Goal: Task Accomplishment & Management: Manage account settings

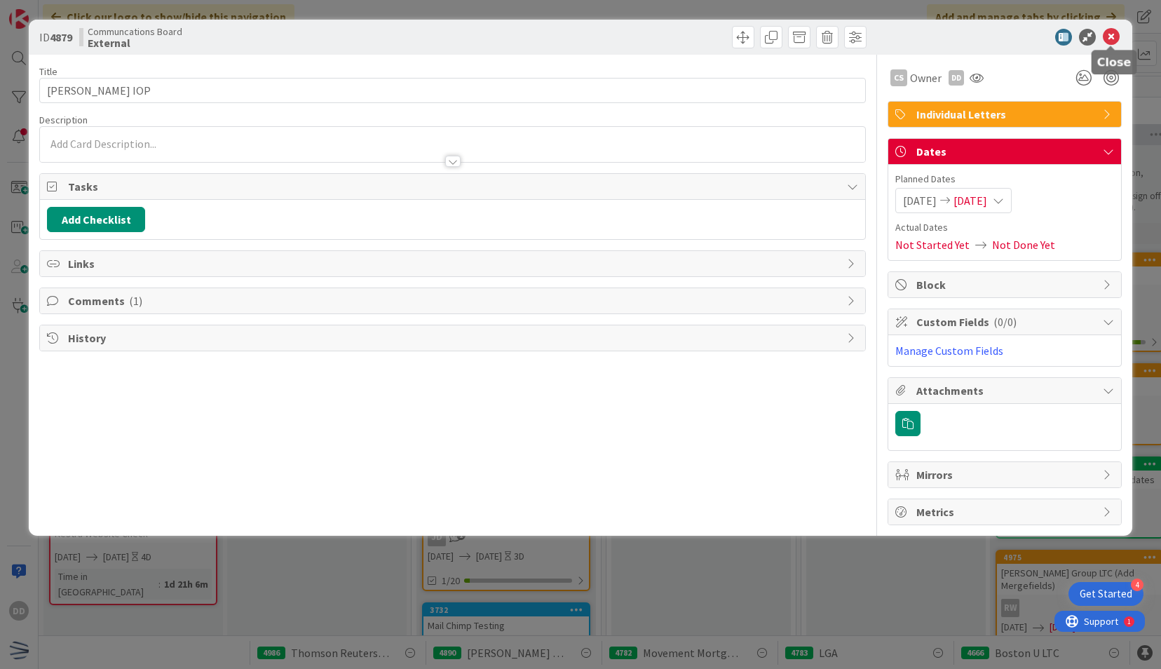
click at [1111, 36] on icon at bounding box center [1111, 37] width 17 height 17
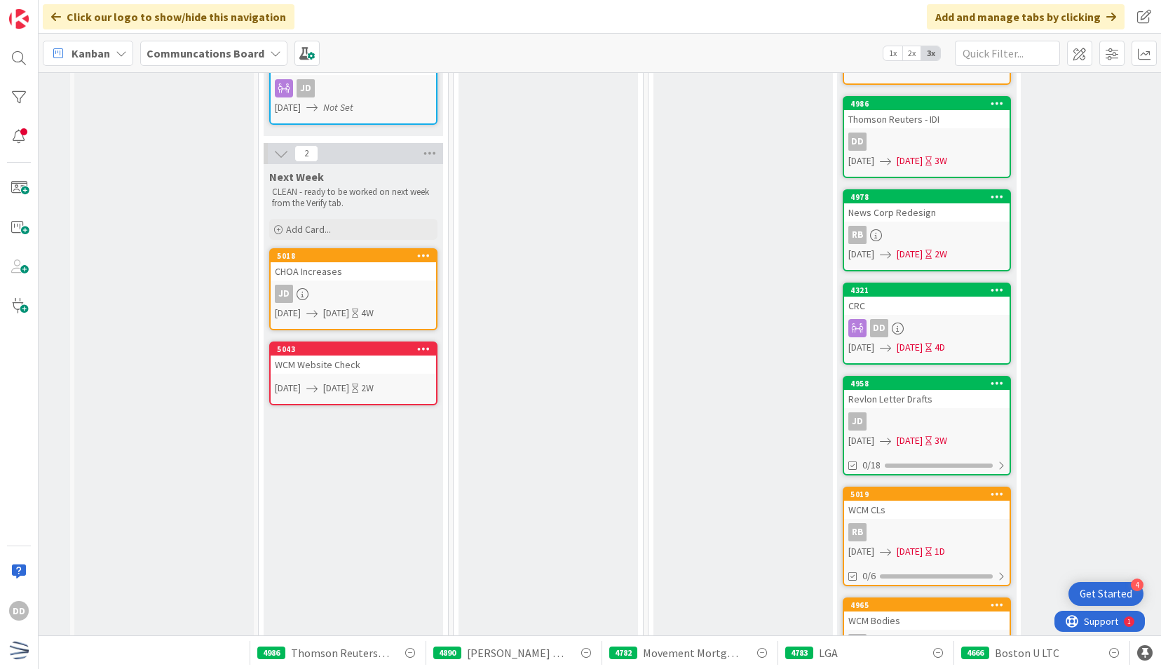
scroll to position [561, 153]
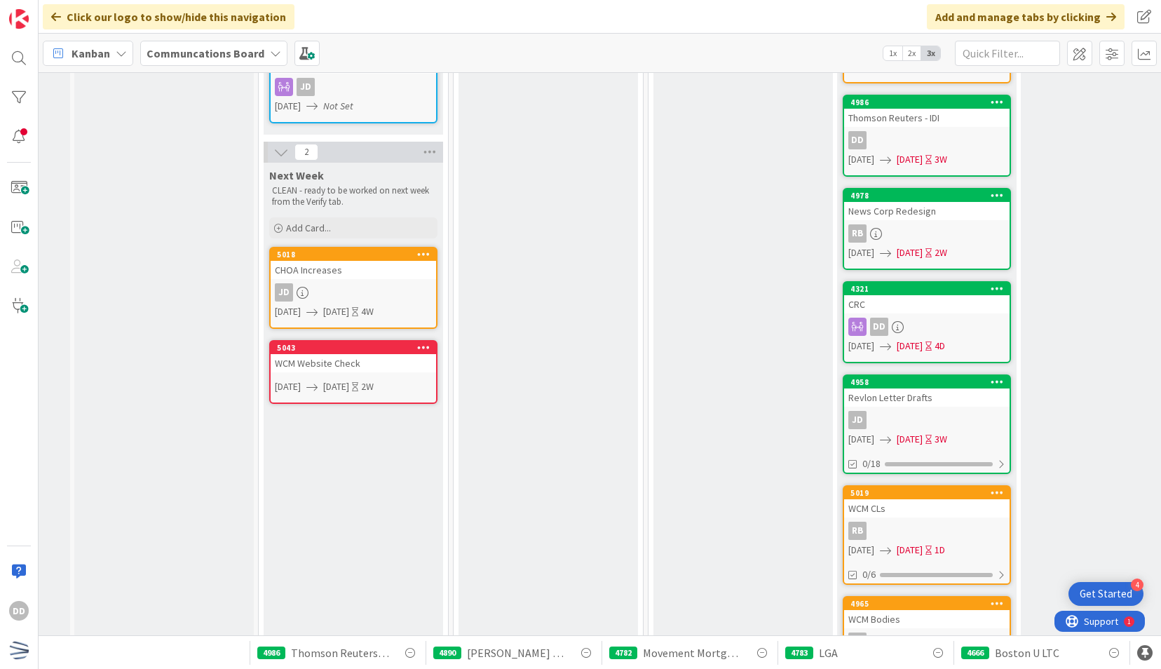
click at [969, 522] on div "RB" at bounding box center [926, 531] width 165 height 18
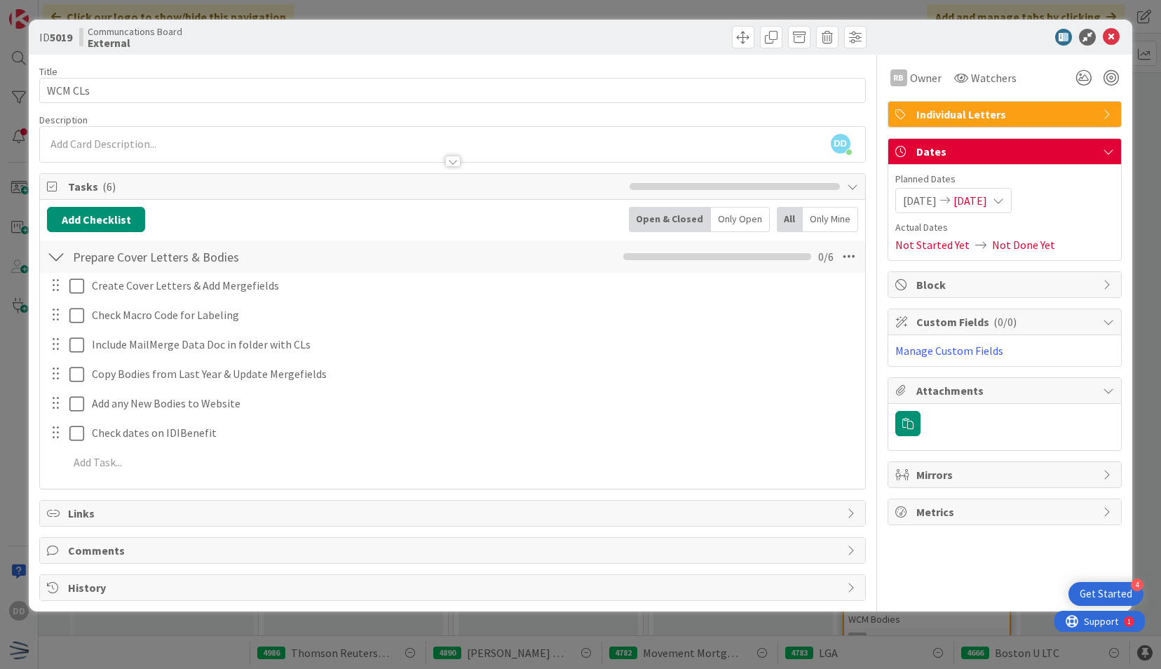
click at [1012, 202] on div "08/26/2025 08/27/2025" at bounding box center [953, 200] width 116 height 25
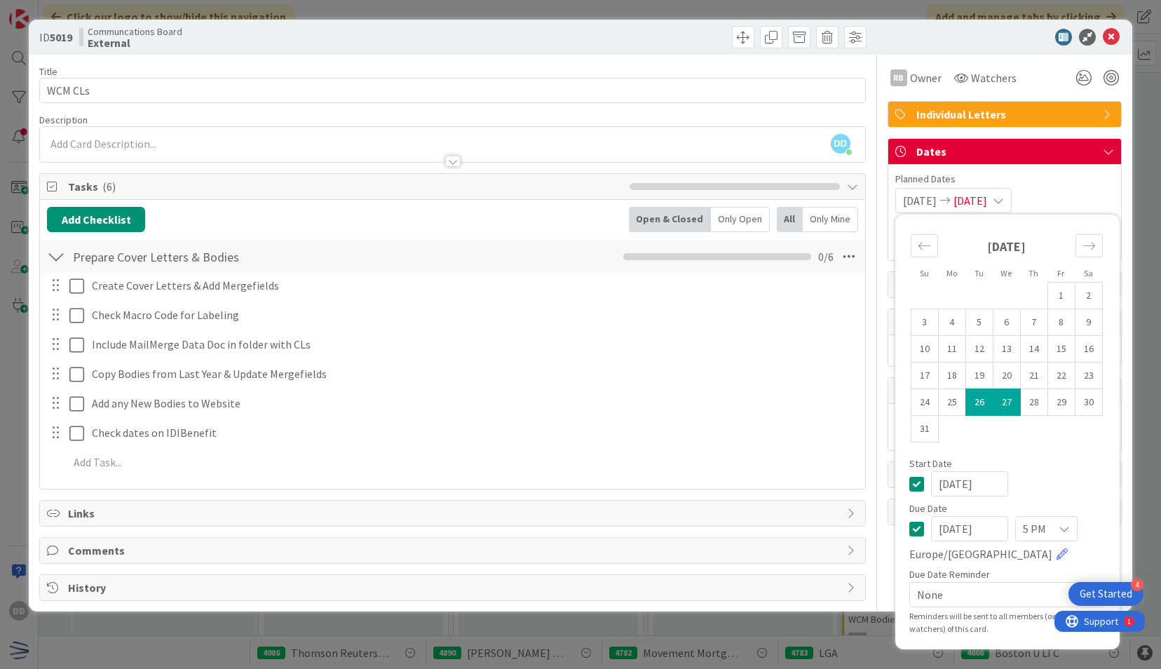
click at [920, 520] on icon at bounding box center [916, 528] width 15 height 17
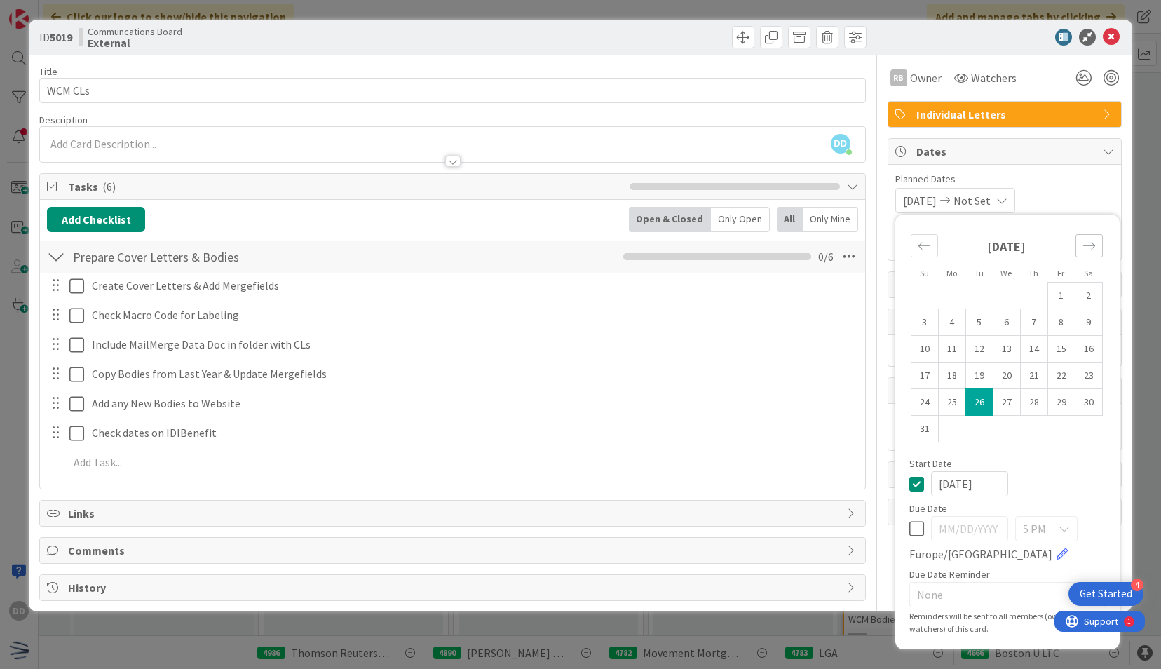
click at [1089, 248] on icon "Move forward to switch to the next month." at bounding box center [1088, 245] width 13 height 13
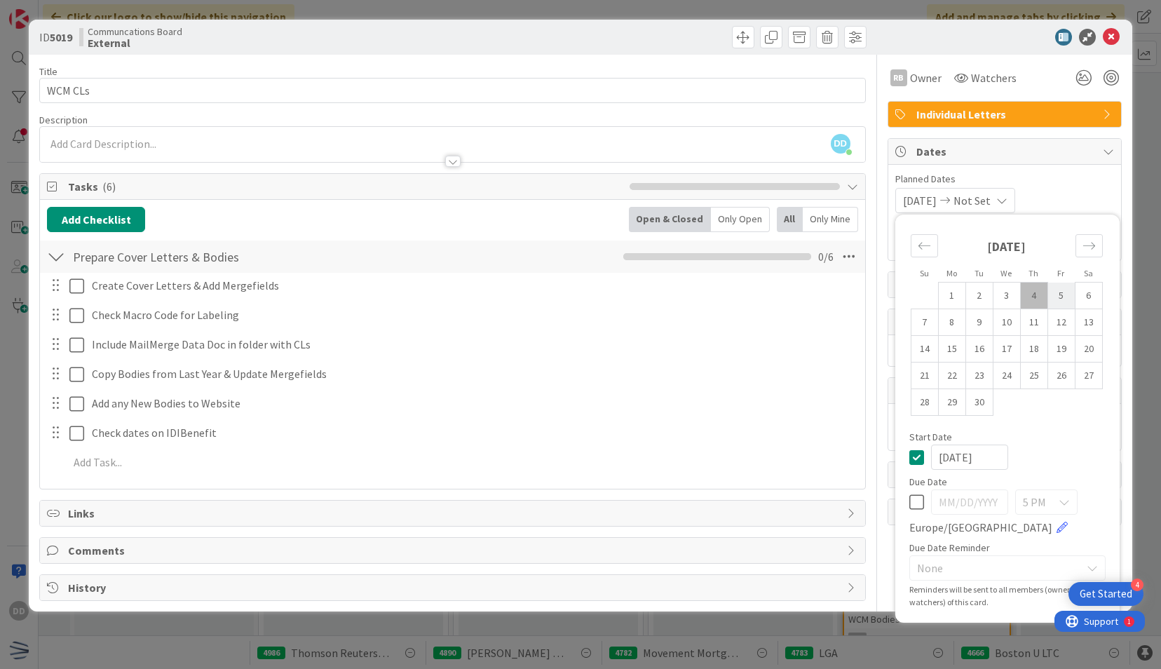
click at [1067, 298] on td "5" at bounding box center [1060, 296] width 27 height 27
type input "[DATE]"
click at [1067, 298] on td "5" at bounding box center [1060, 296] width 27 height 27
type input "[DATE]"
click at [1046, 299] on td "4" at bounding box center [1033, 296] width 27 height 27
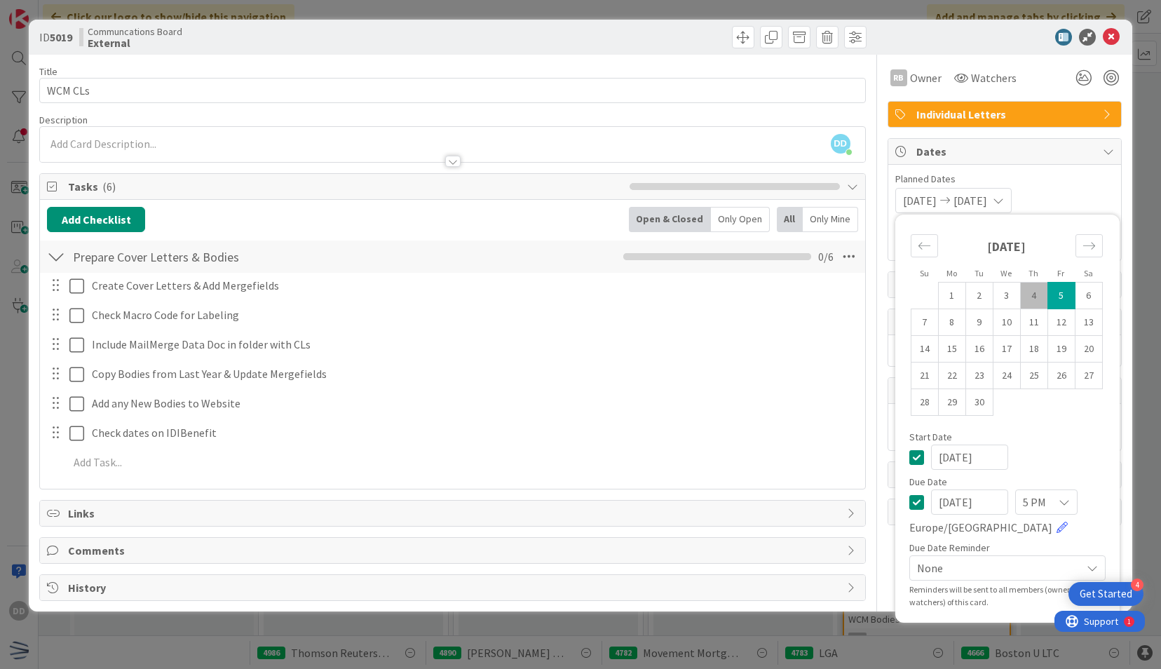
type input "[DATE]"
click at [1113, 37] on icon at bounding box center [1111, 37] width 17 height 17
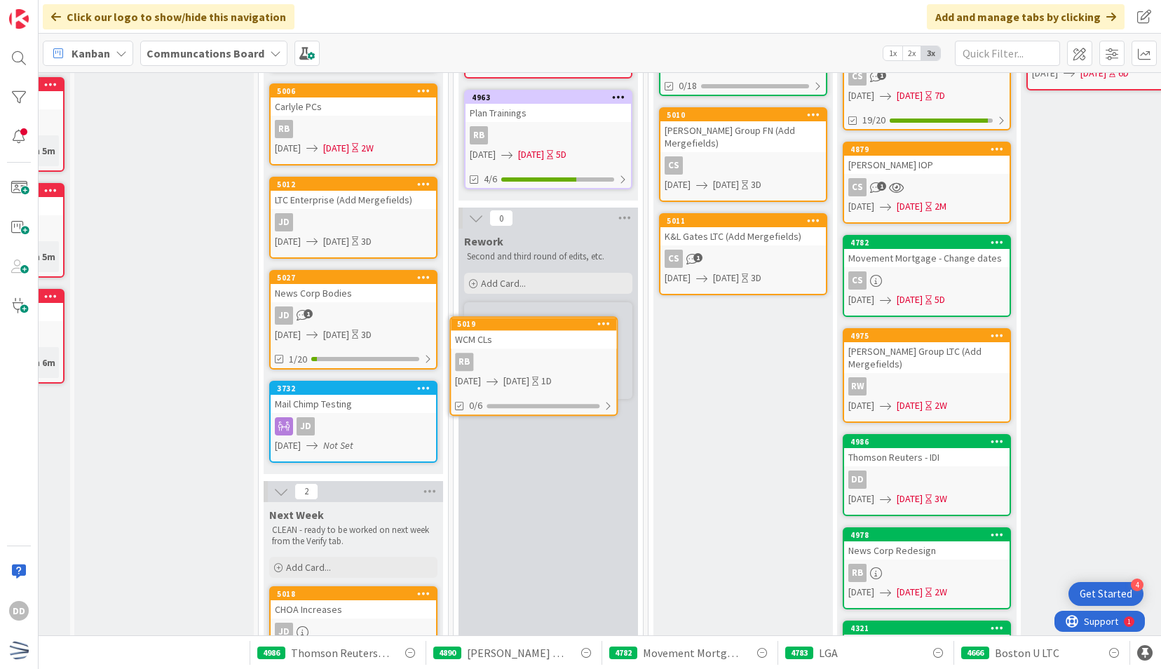
scroll to position [217, 153]
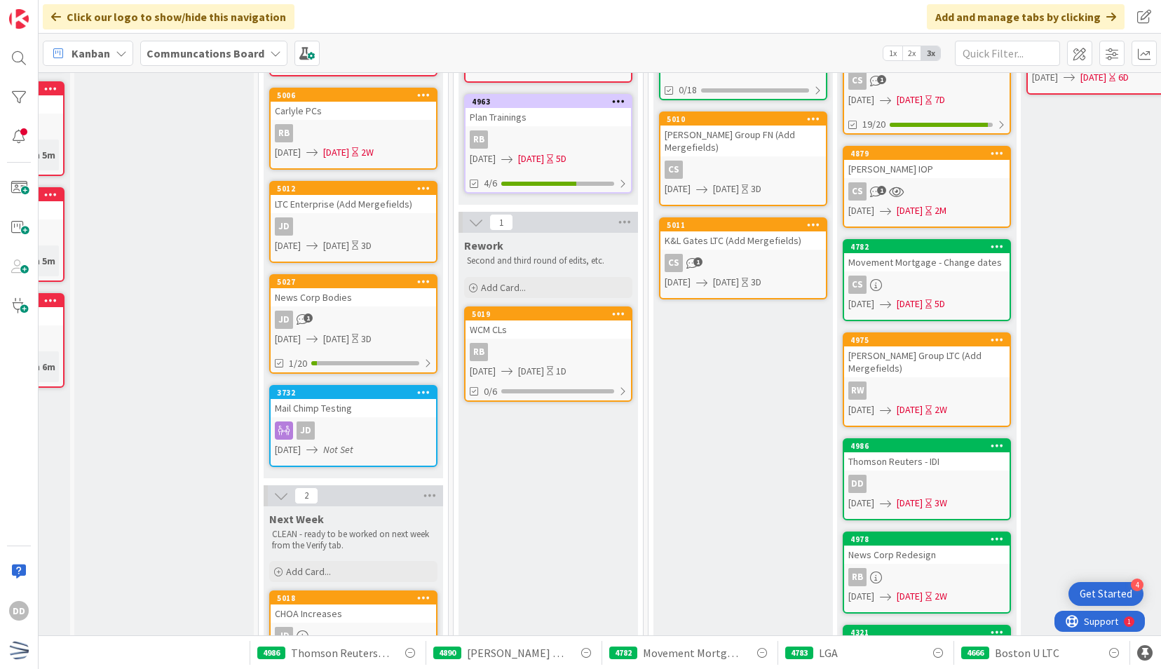
click at [557, 337] on div "WCM CLs" at bounding box center [548, 329] width 165 height 18
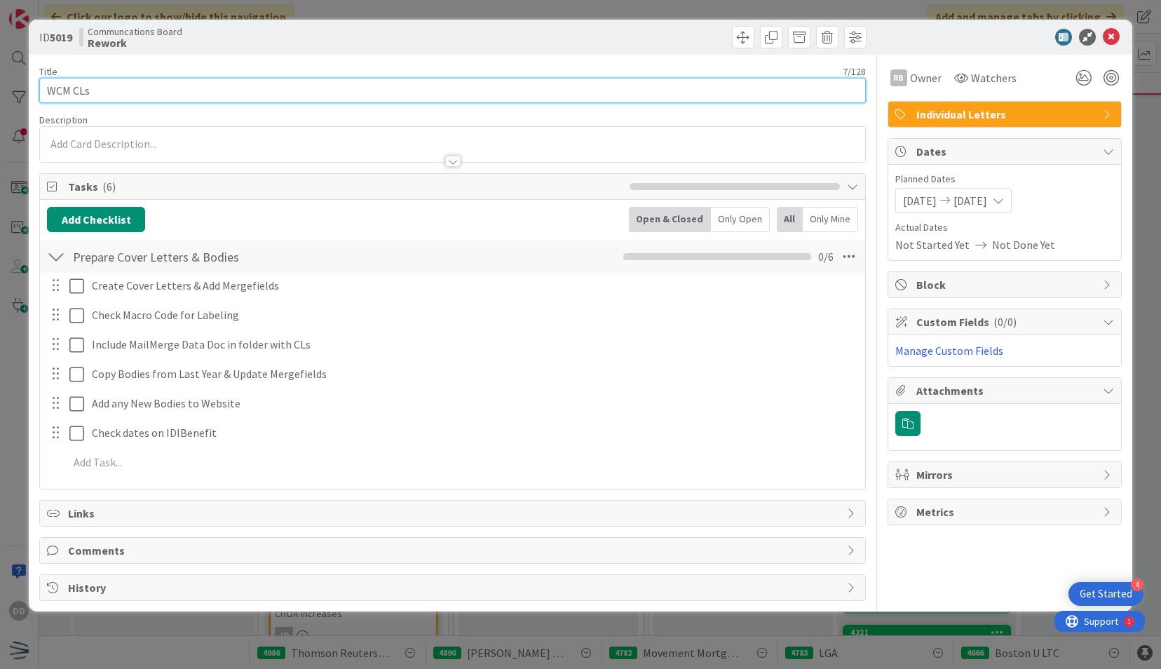
click at [285, 97] on input "WCM CLs" at bounding box center [452, 90] width 826 height 25
type input "WCM CLs - Comments"
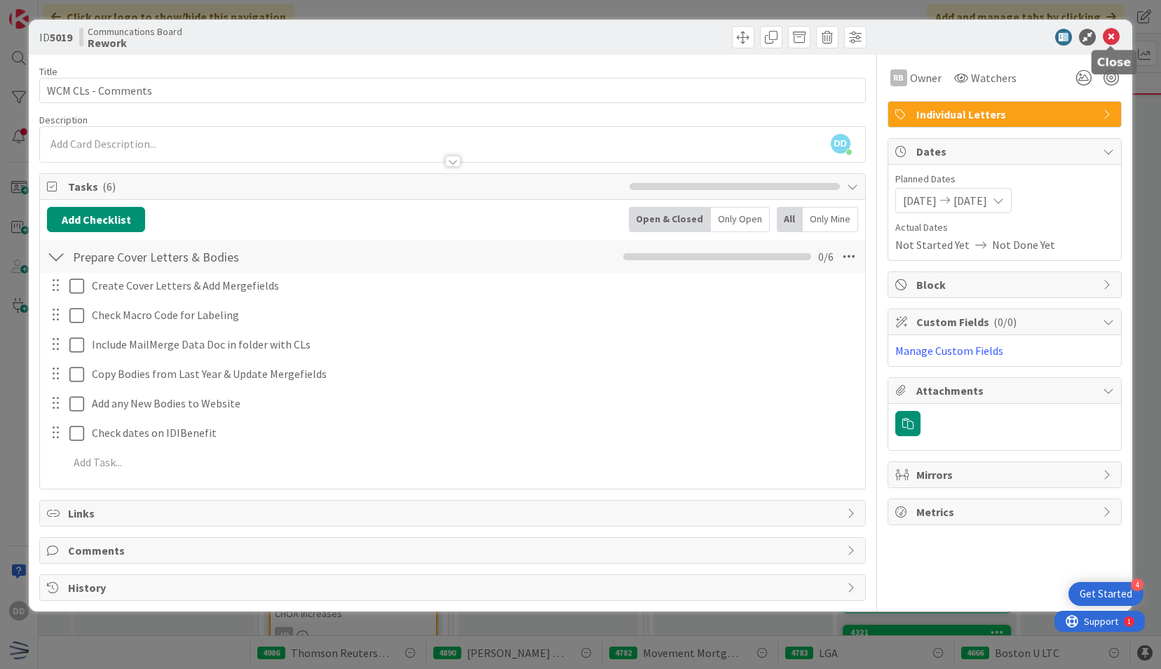
click at [1112, 32] on icon at bounding box center [1111, 37] width 17 height 17
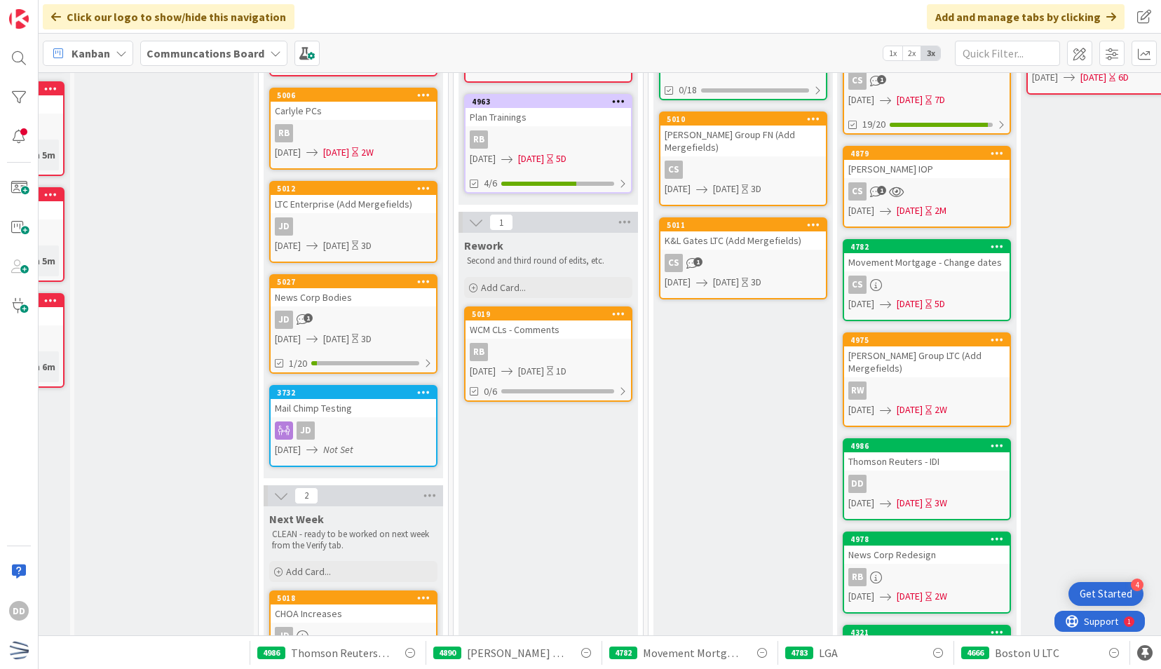
click at [470, 449] on div "Rework Second and third round of edits, etc. Add Card... 5019 WCM CLs - Comment…" at bounding box center [548, 650] width 179 height 834
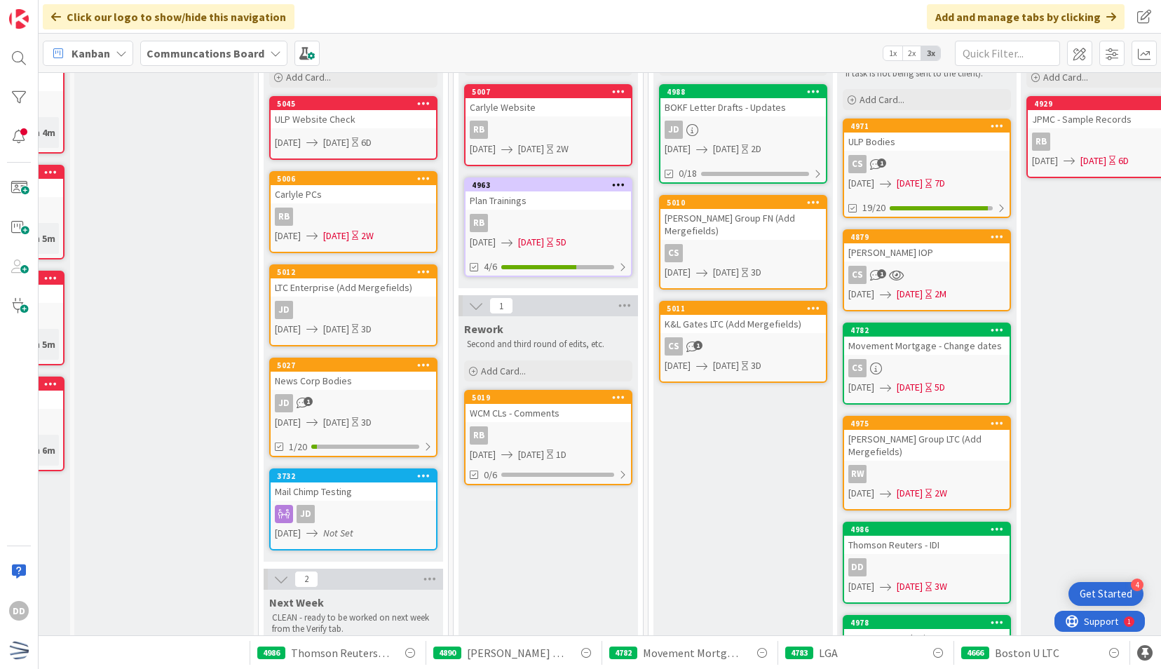
scroll to position [135, 153]
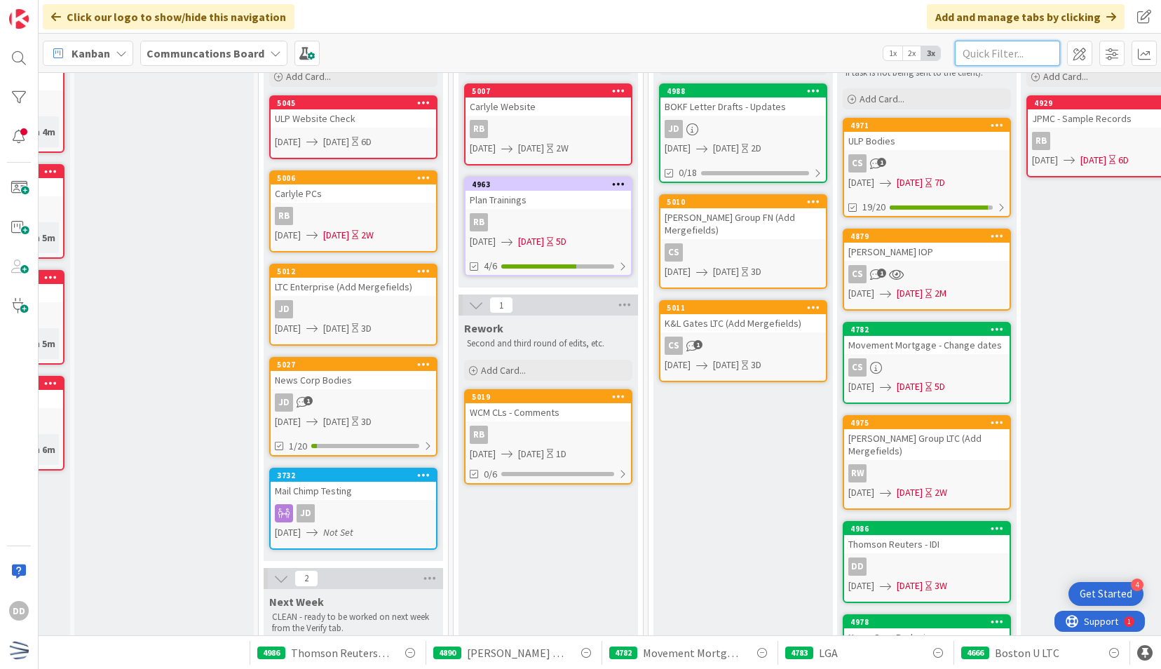
click at [1018, 56] on input "text" at bounding box center [1007, 53] width 105 height 25
type input "keller"
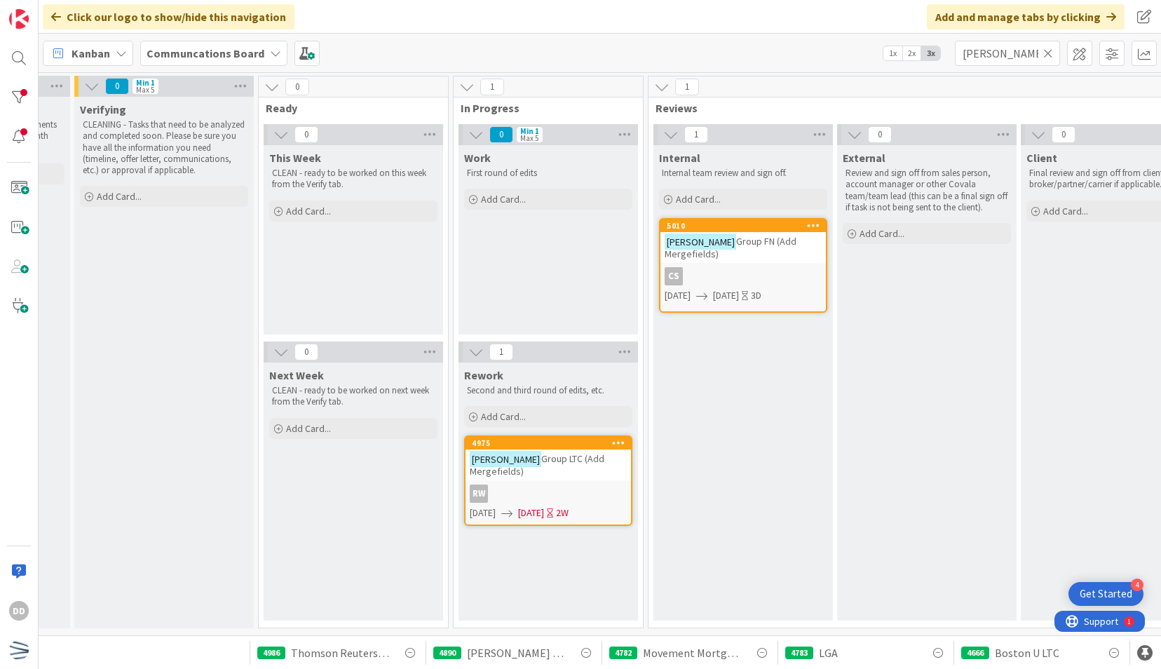
click at [1050, 55] on icon at bounding box center [1048, 53] width 10 height 13
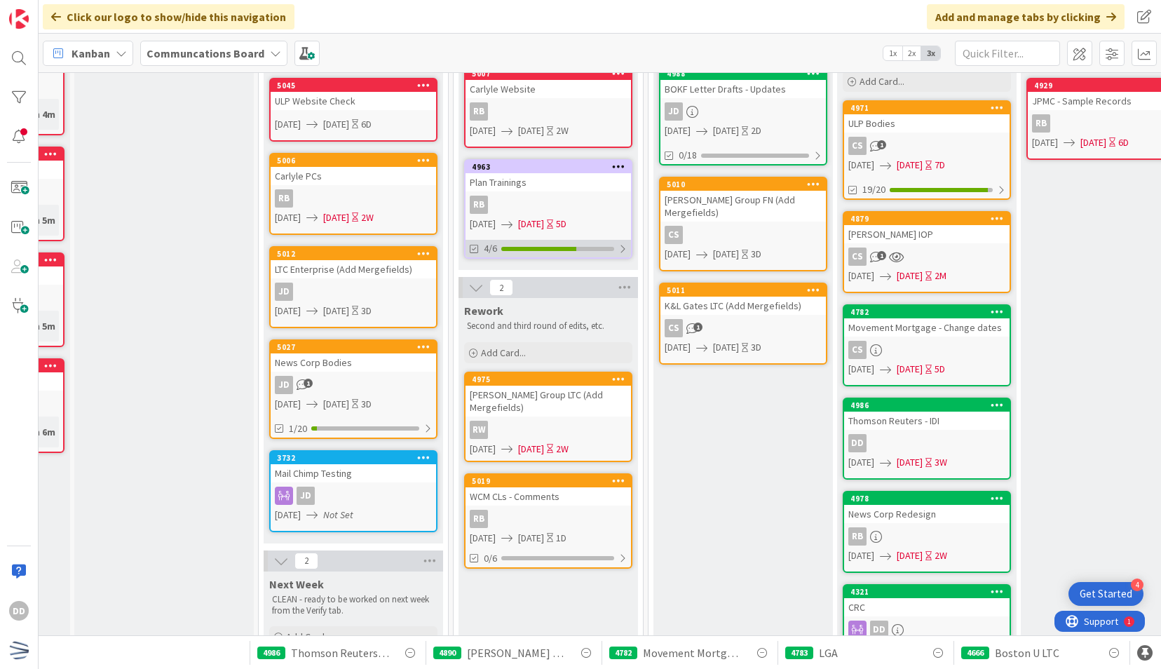
scroll to position [153, 153]
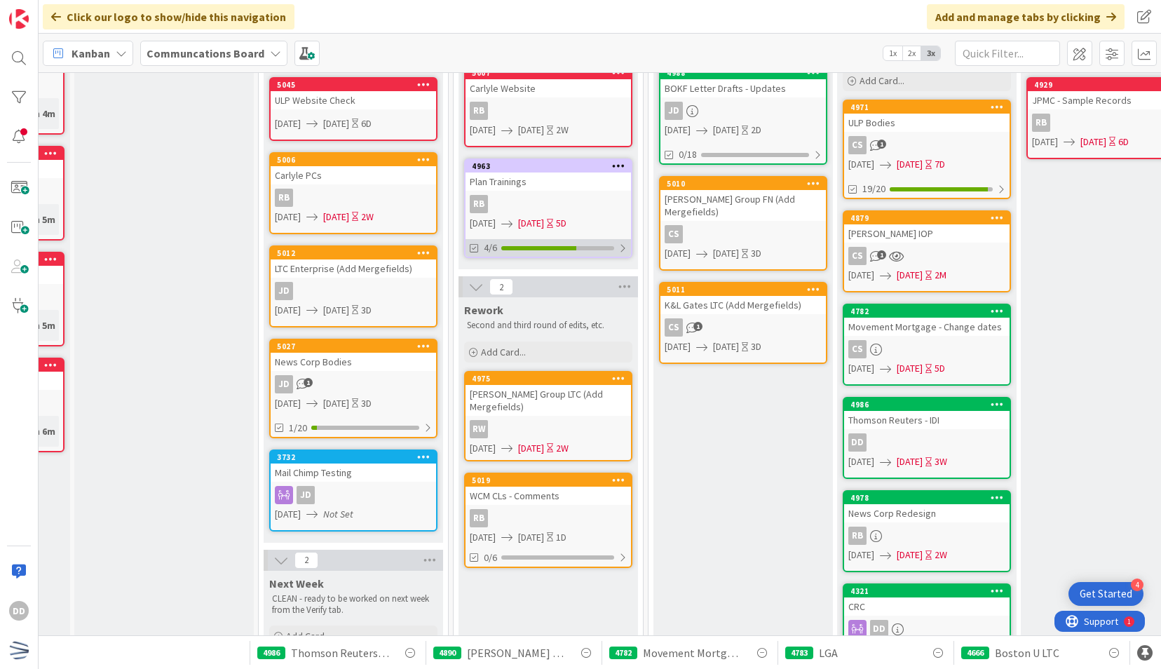
click at [617, 401] on div "Keller Group LTC (Add Mergefields)" at bounding box center [548, 400] width 165 height 31
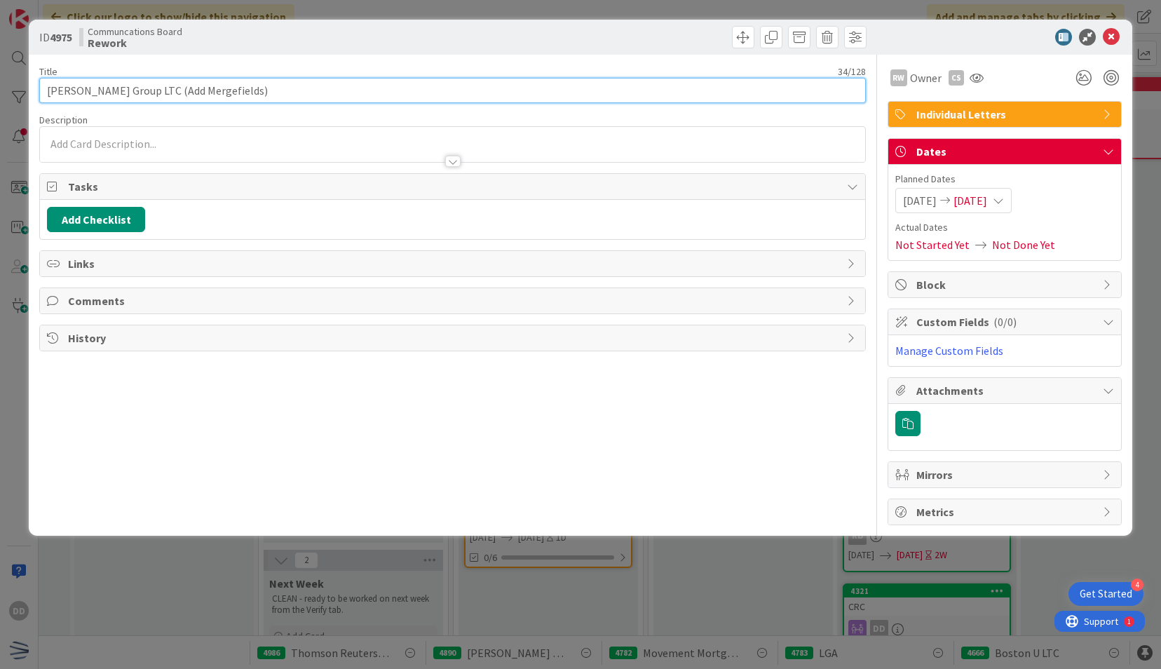
click at [461, 94] on input "Keller Group LTC (Add Mergefields)" at bounding box center [452, 90] width 826 height 25
type input "[PERSON_NAME] Group LTC (Add Mergefields) - updates"
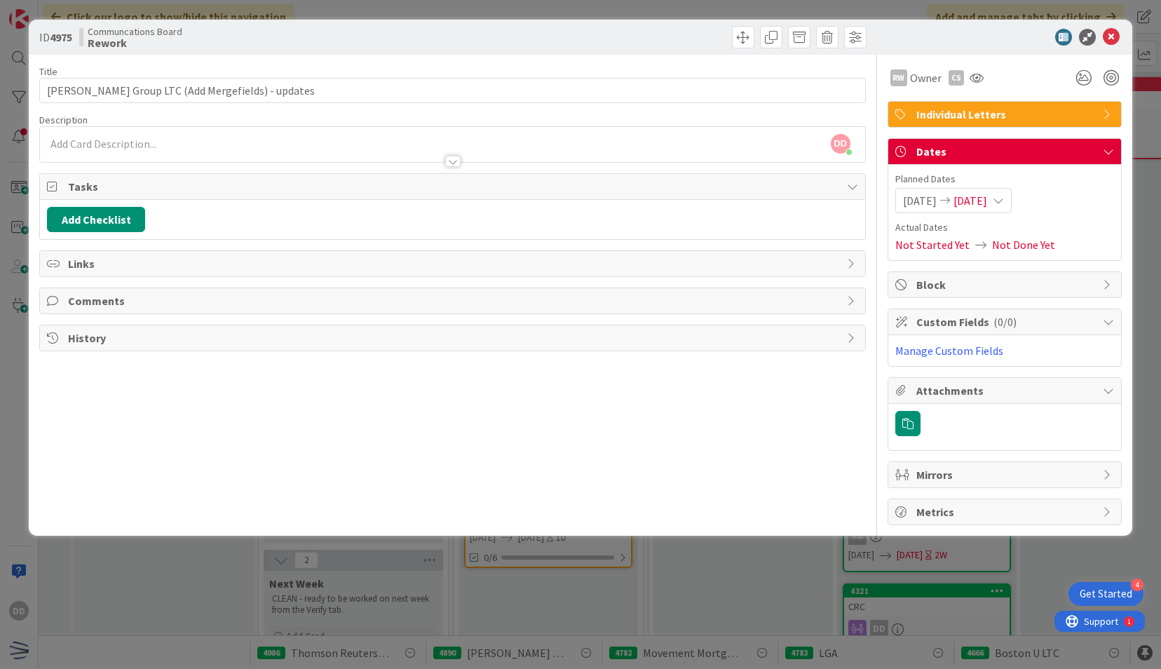
click at [977, 200] on span "[DATE]" at bounding box center [970, 200] width 34 height 17
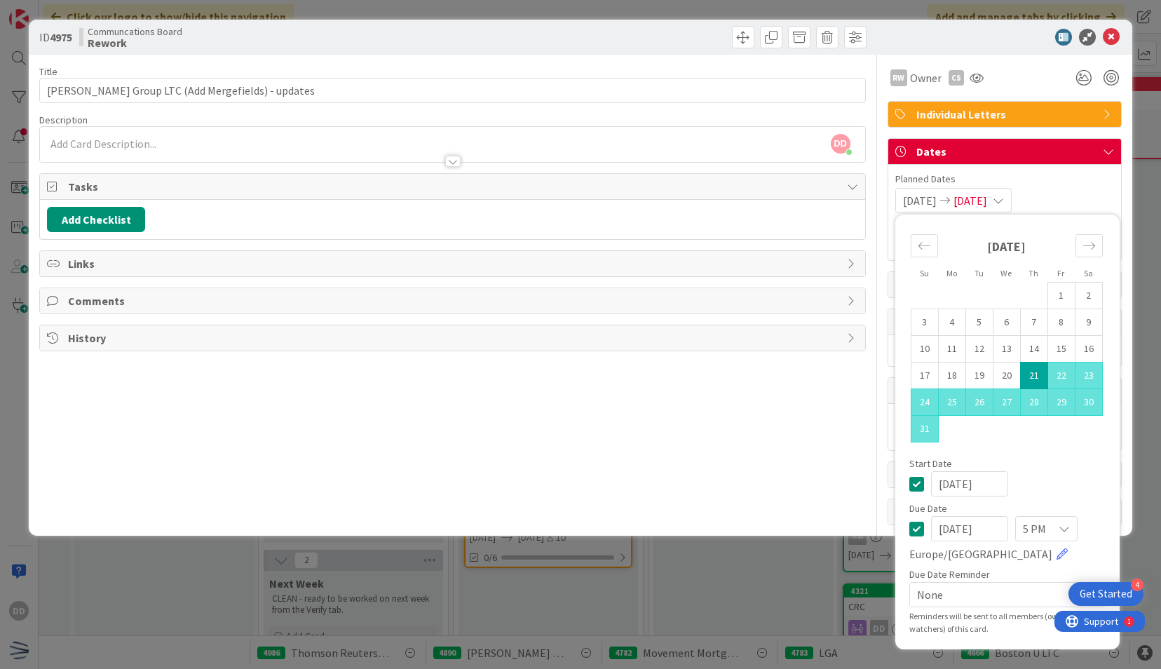
click at [914, 485] on icon at bounding box center [916, 483] width 15 height 17
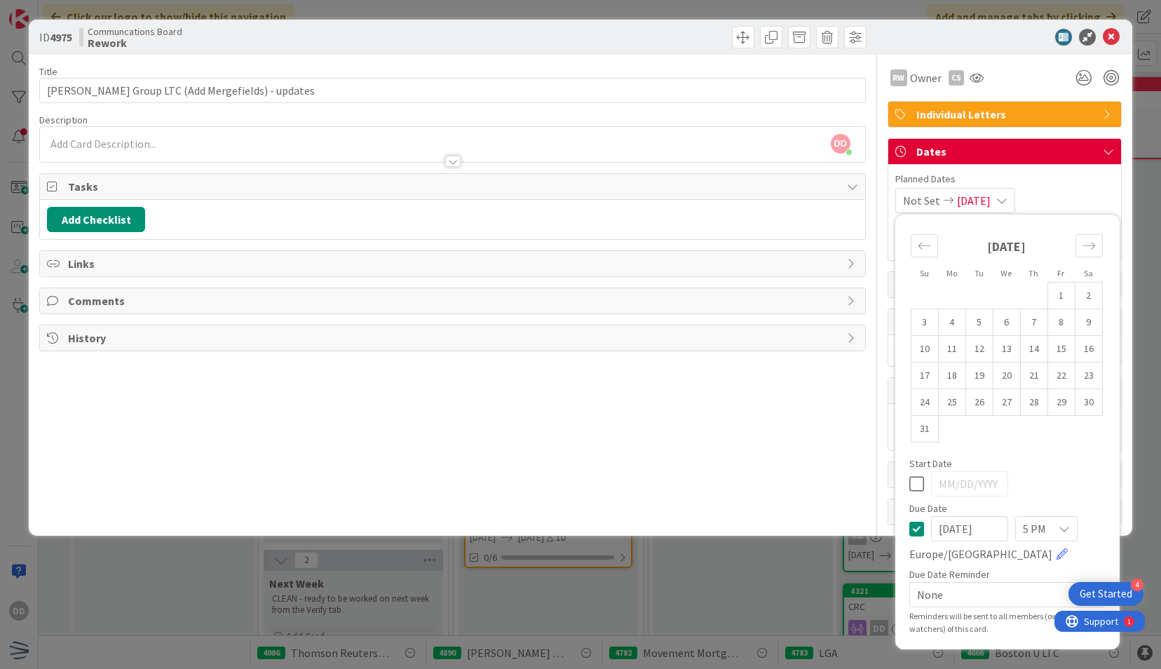
click at [914, 524] on icon at bounding box center [916, 528] width 15 height 17
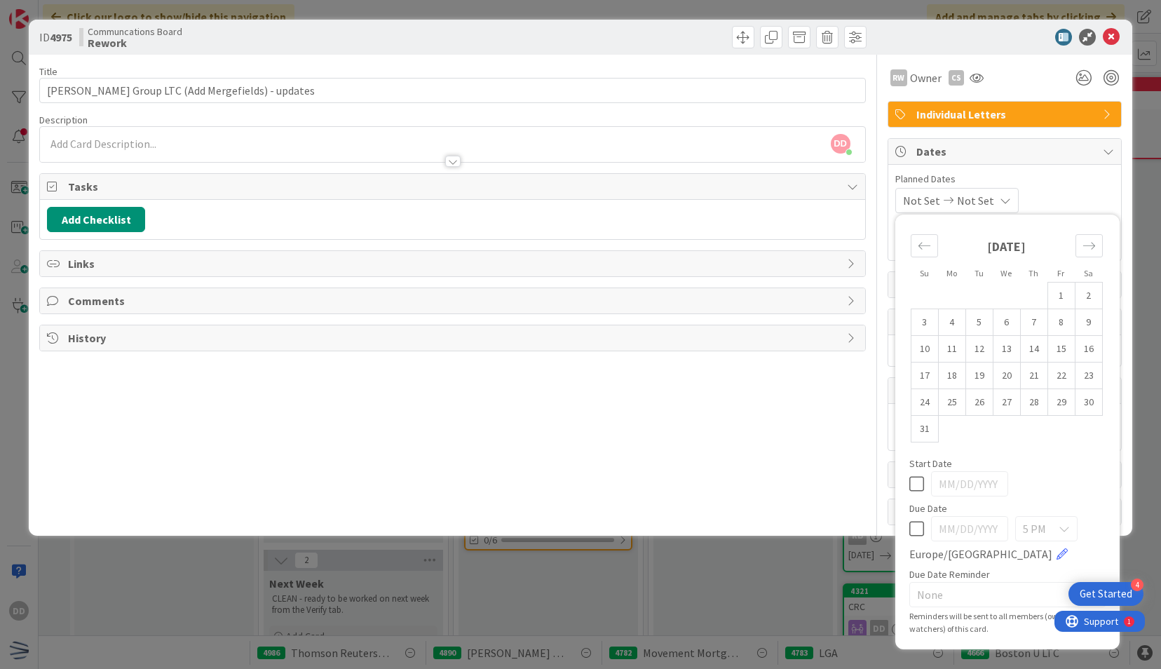
click at [917, 487] on icon at bounding box center [916, 483] width 15 height 17
type input "[DATE]"
click at [913, 530] on icon at bounding box center [916, 528] width 15 height 17
type input "[DATE]"
click at [1075, 210] on div "09/04/2025 09/05/2025 Su Mo Tu We Th Fr Sa July 2025 1 2 3 4 5 6 7 8 9 10 11 12…" at bounding box center [1004, 200] width 219 height 25
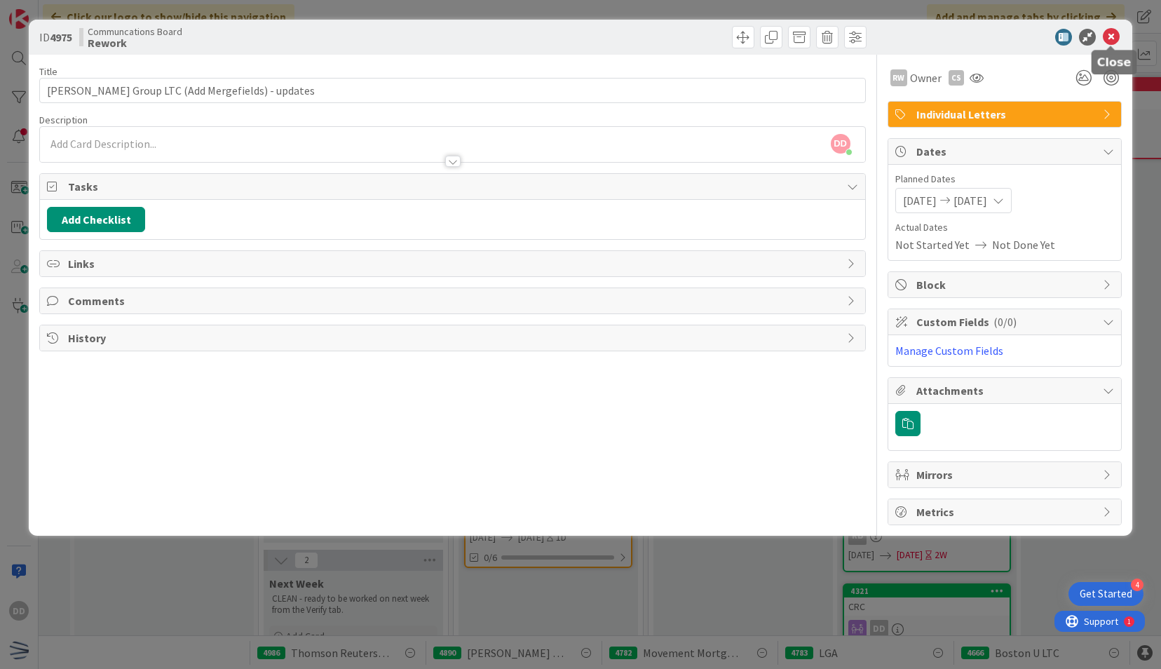
click at [1116, 31] on icon at bounding box center [1111, 37] width 17 height 17
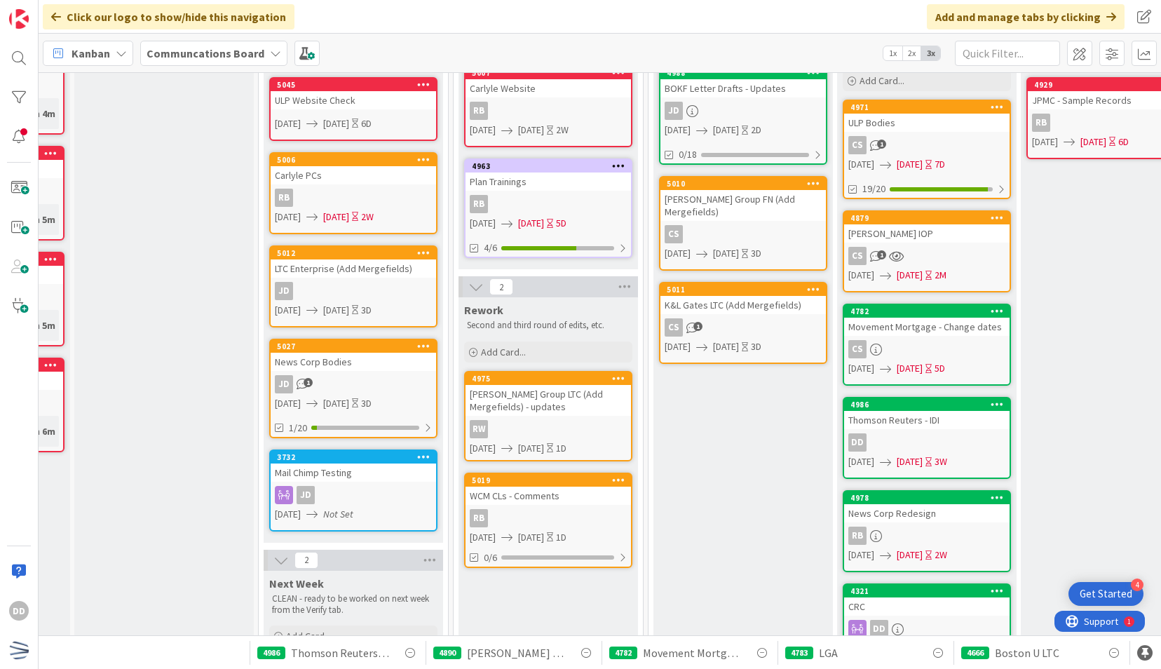
click at [548, 407] on div "[PERSON_NAME] Group LTC (Add Mergefields) - updates" at bounding box center [548, 400] width 165 height 31
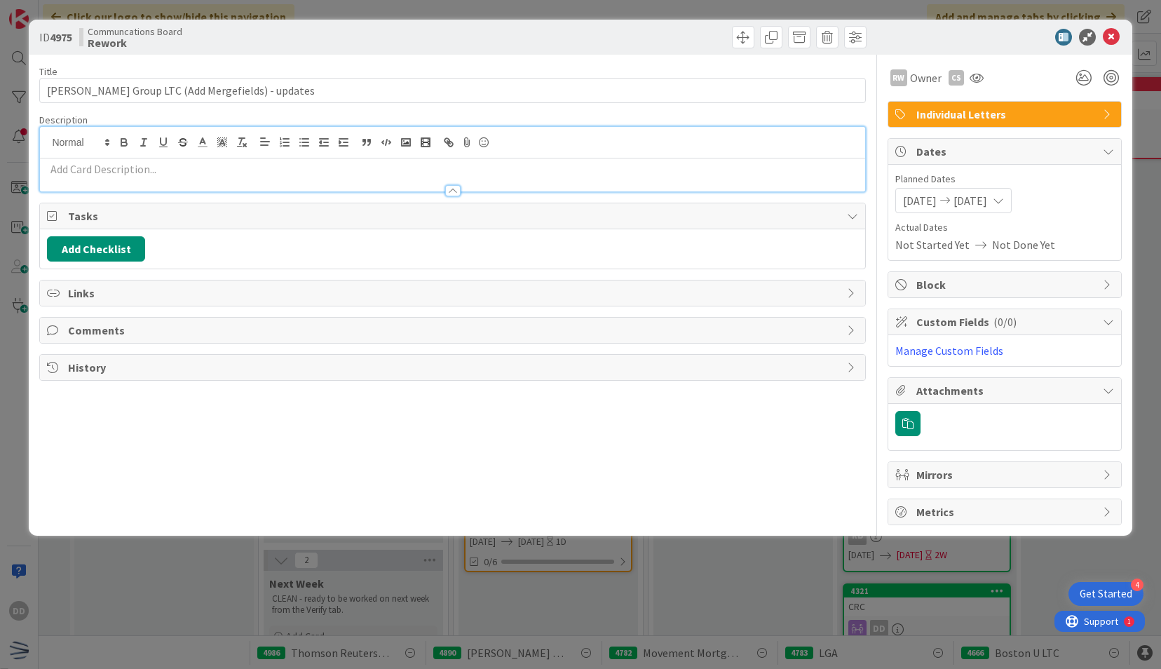
click at [421, 140] on div at bounding box center [452, 159] width 824 height 65
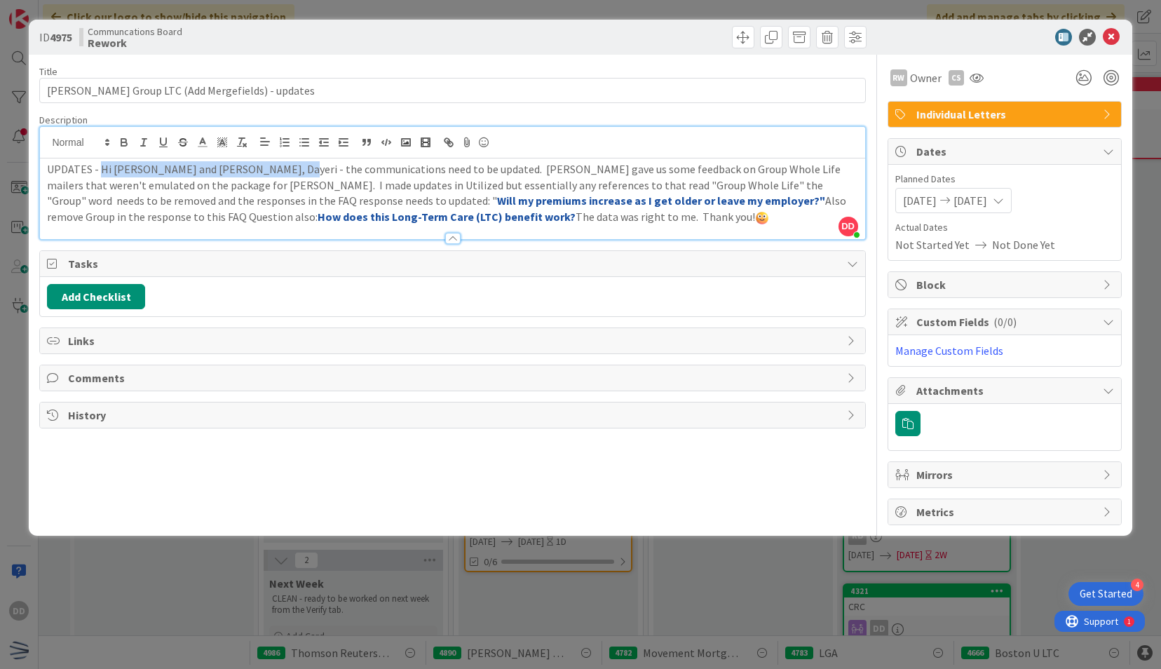
drag, startPoint x: 276, startPoint y: 170, endPoint x: 100, endPoint y: 151, distance: 177.1
click at [100, 151] on div "DD Dayeri Dubon just joined UPDATES - Hi Bobadilla, Raul and Dubon, Dayeri - th…" at bounding box center [452, 183] width 824 height 112
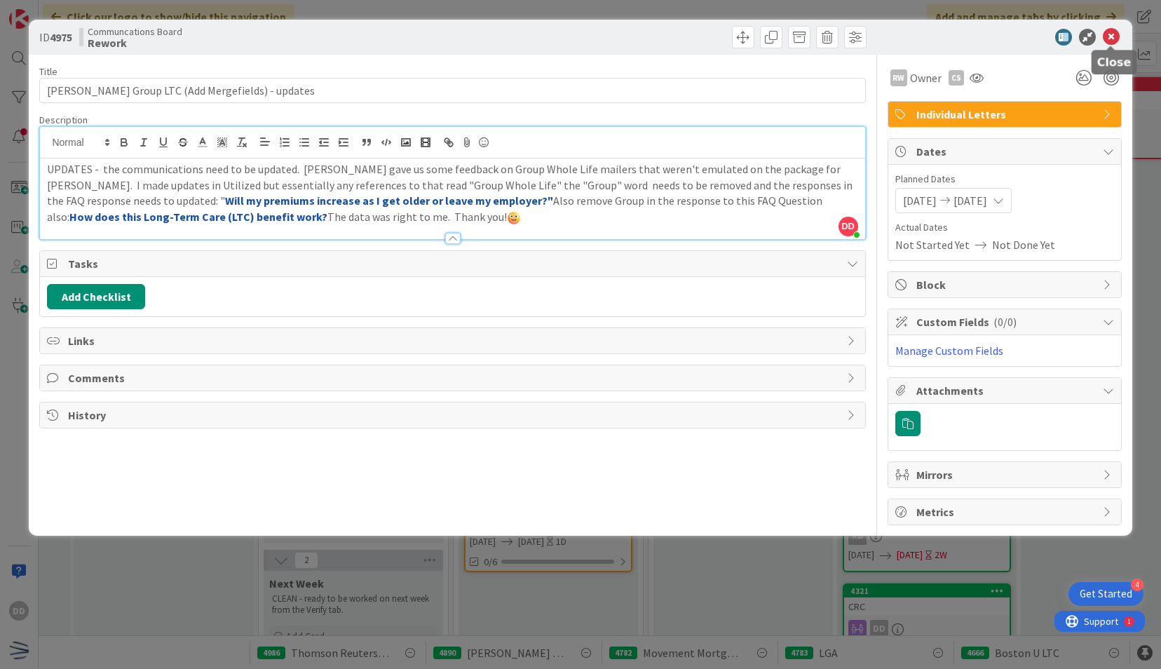
click at [1113, 43] on icon at bounding box center [1111, 37] width 17 height 17
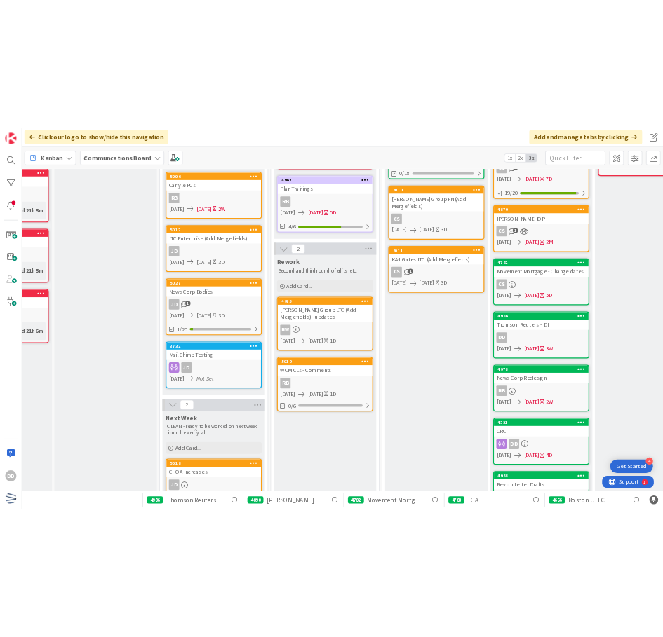
scroll to position [229, 132]
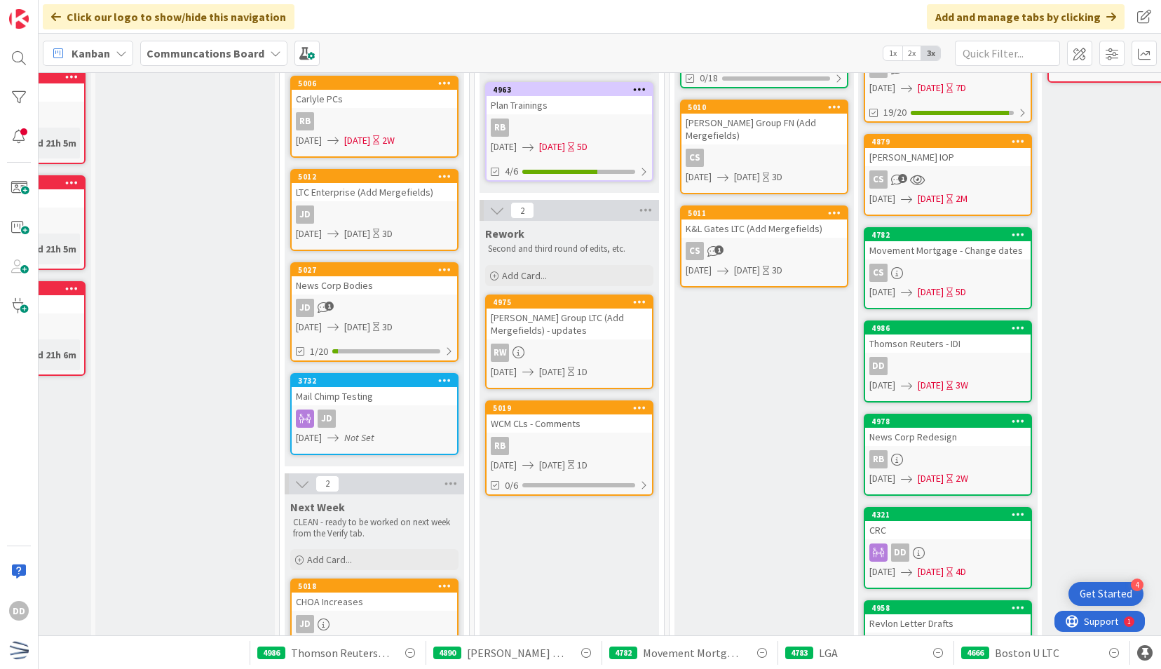
click at [564, 40] on div "Kanban Communcations Board 1x 2x 3x" at bounding box center [600, 53] width 1122 height 39
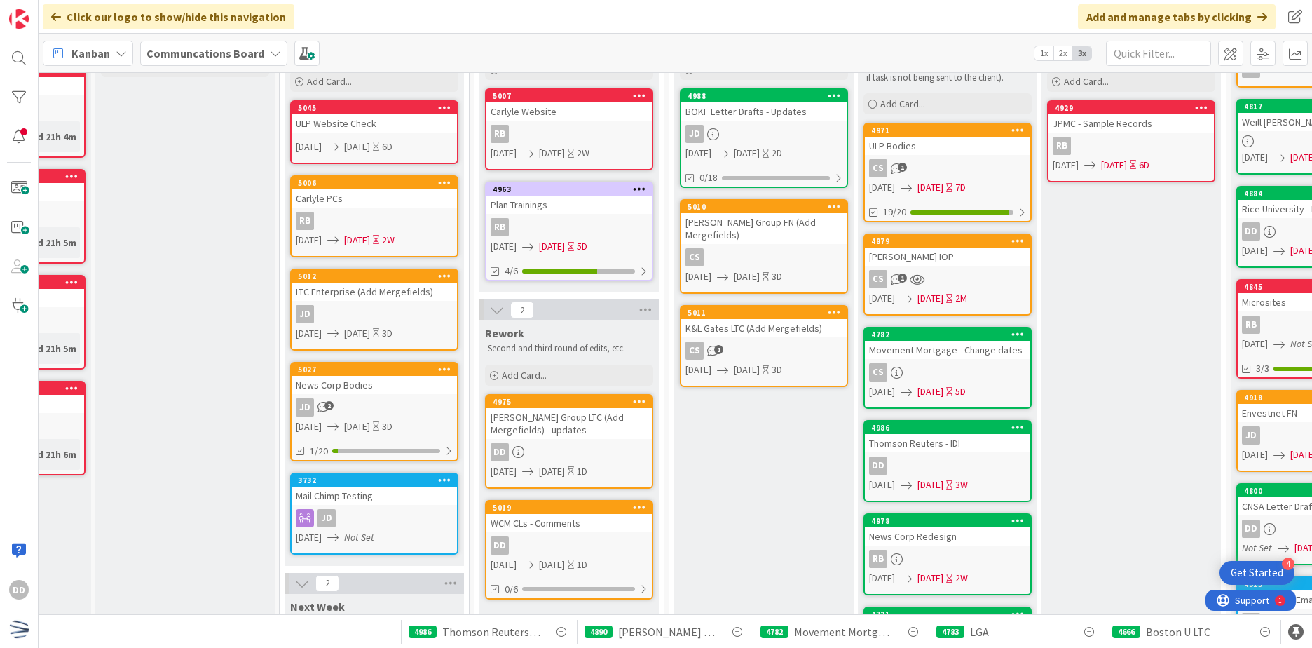
scroll to position [140, 132]
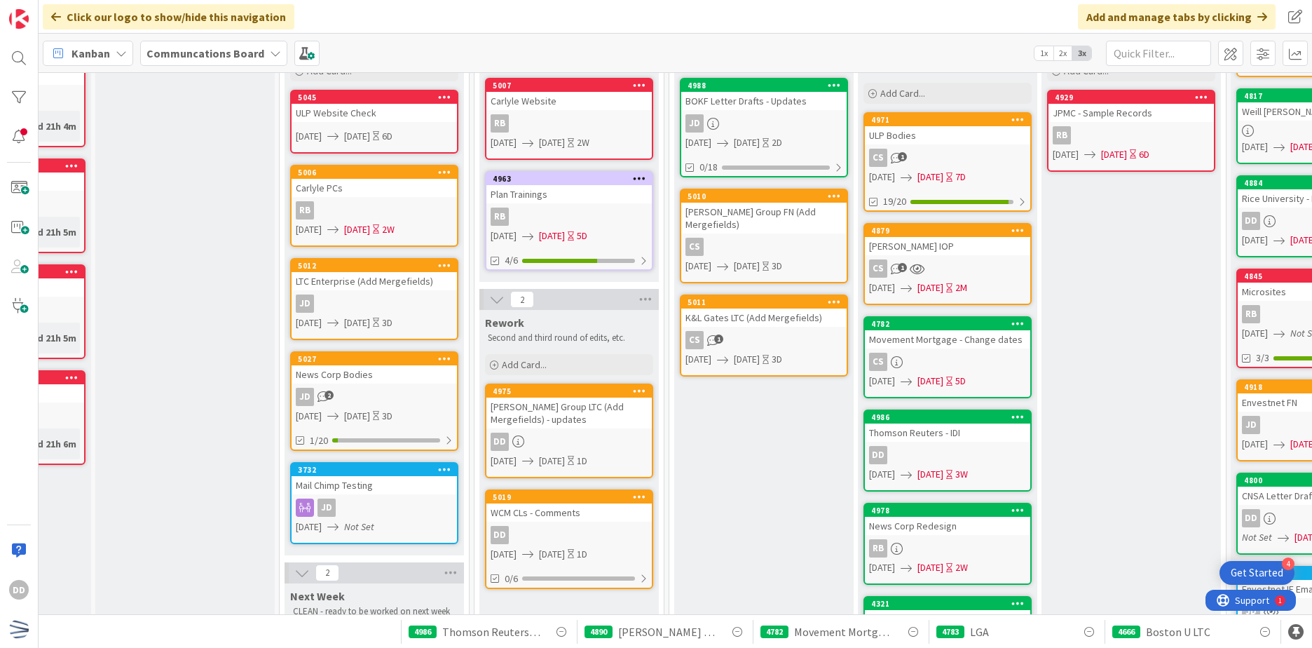
click at [930, 155] on div "CS 1" at bounding box center [947, 158] width 165 height 18
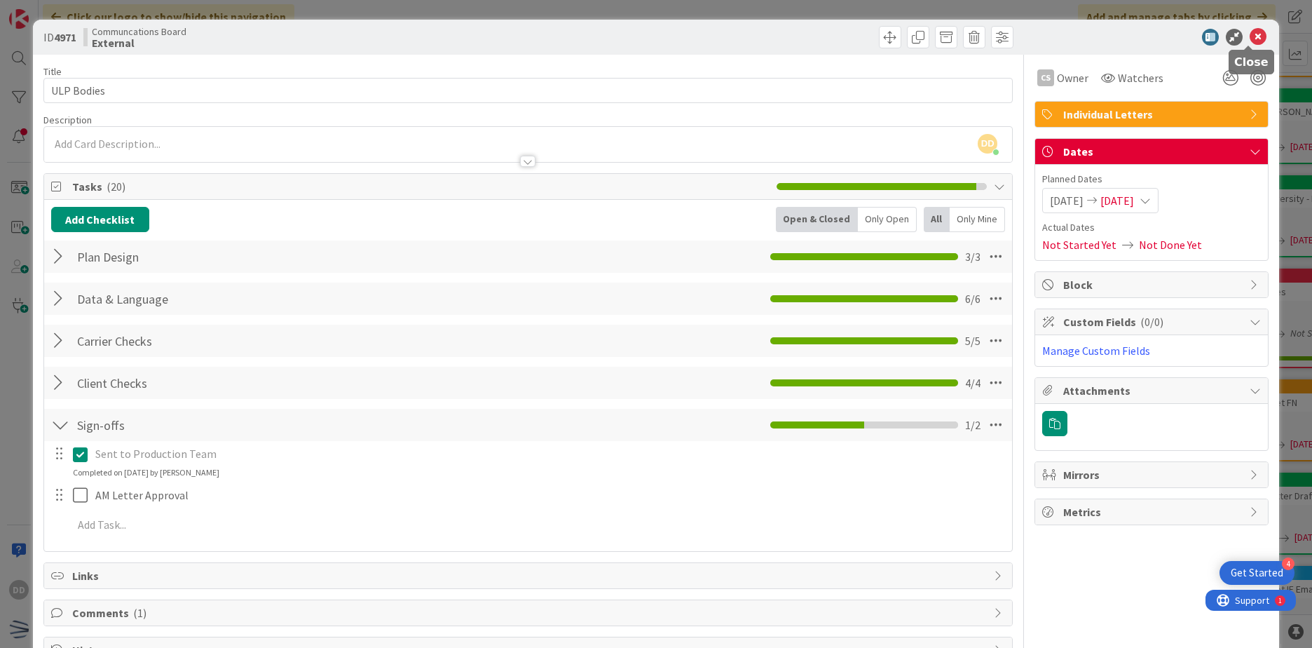
click at [1160, 43] on icon at bounding box center [1258, 37] width 17 height 17
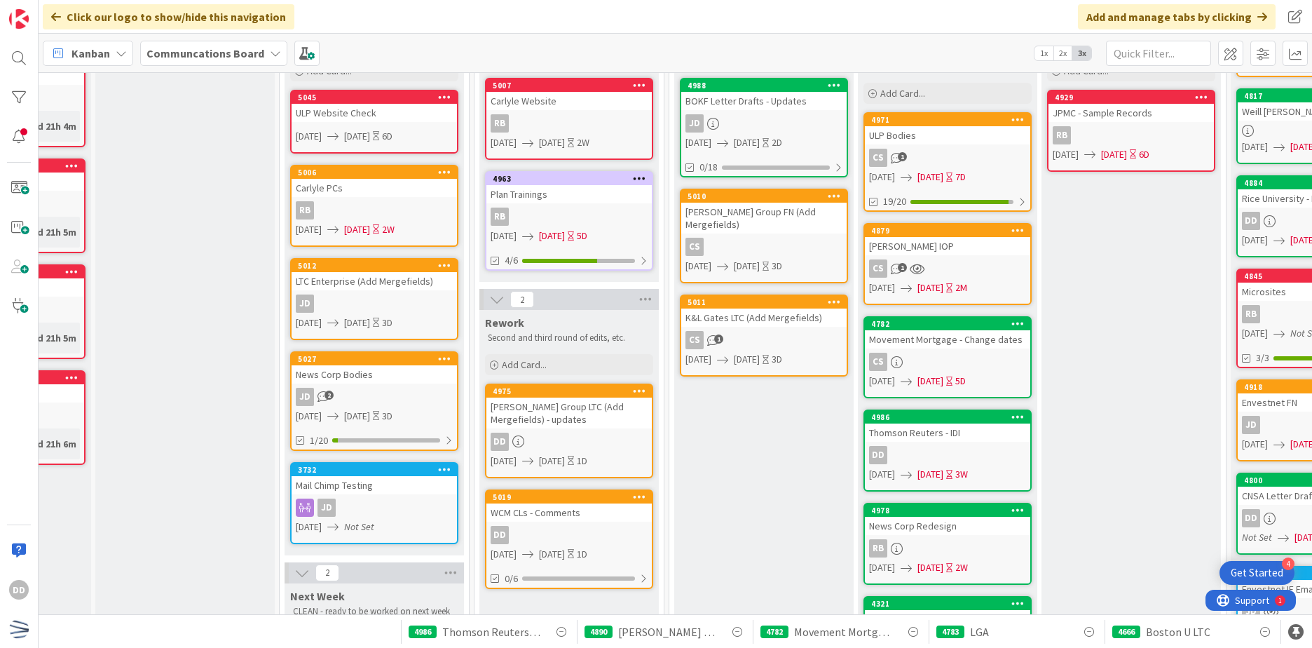
click at [739, 422] on div "Internal Internal team review and sign off. Add Card... 4988 BOKF Letter Drafts…" at bounding box center [763, 574] width 179 height 1139
click at [620, 433] on div "DD" at bounding box center [569, 442] width 165 height 18
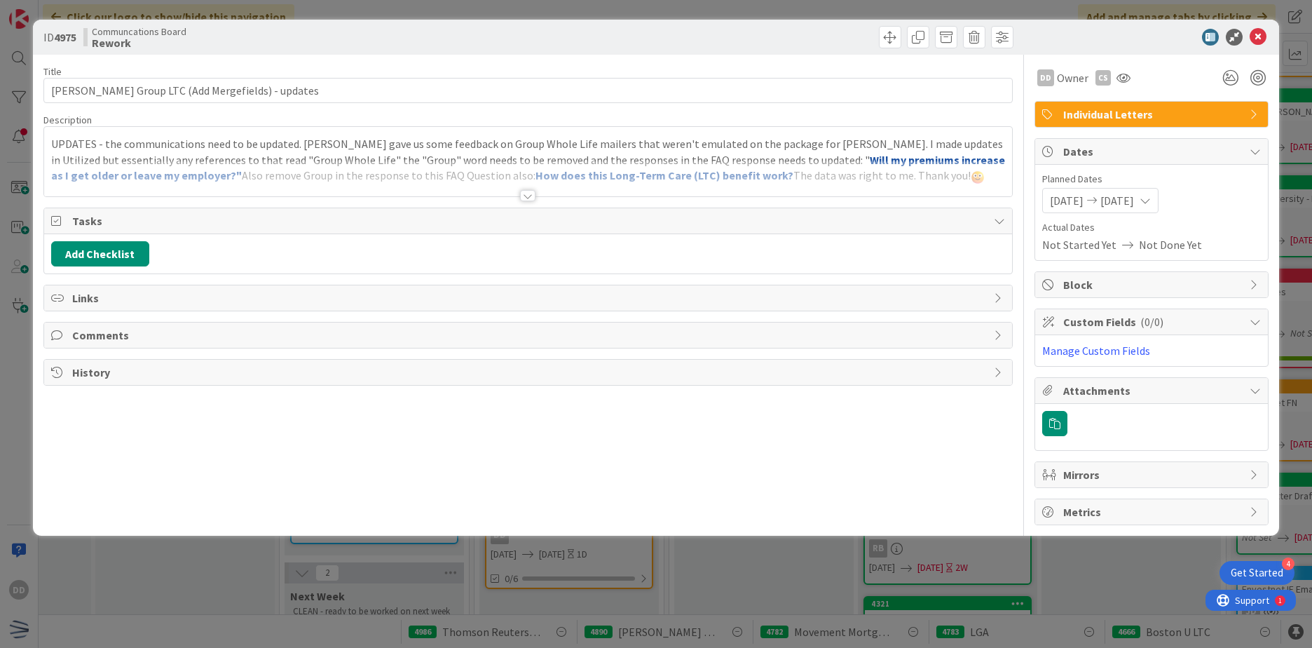
click at [524, 196] on div at bounding box center [527, 195] width 15 height 11
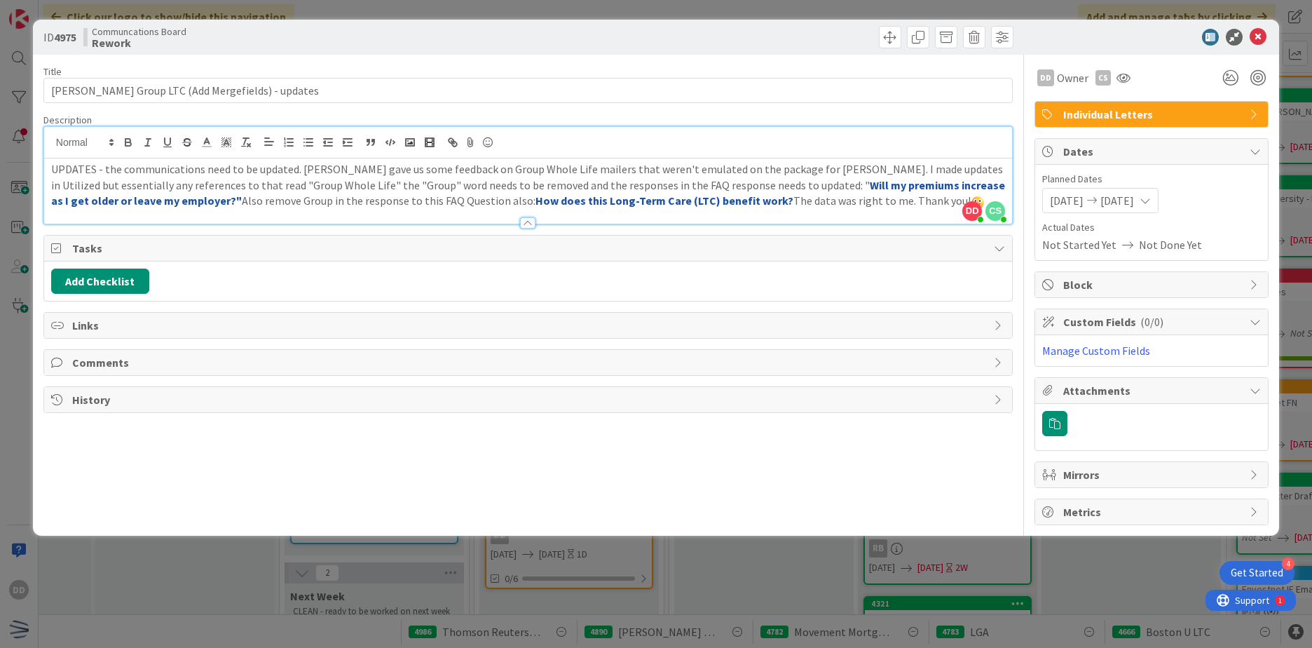
click at [89, 366] on span "Comments" at bounding box center [529, 362] width 915 height 17
click at [102, 389] on button "Add Comment" at bounding box center [96, 395] width 90 height 25
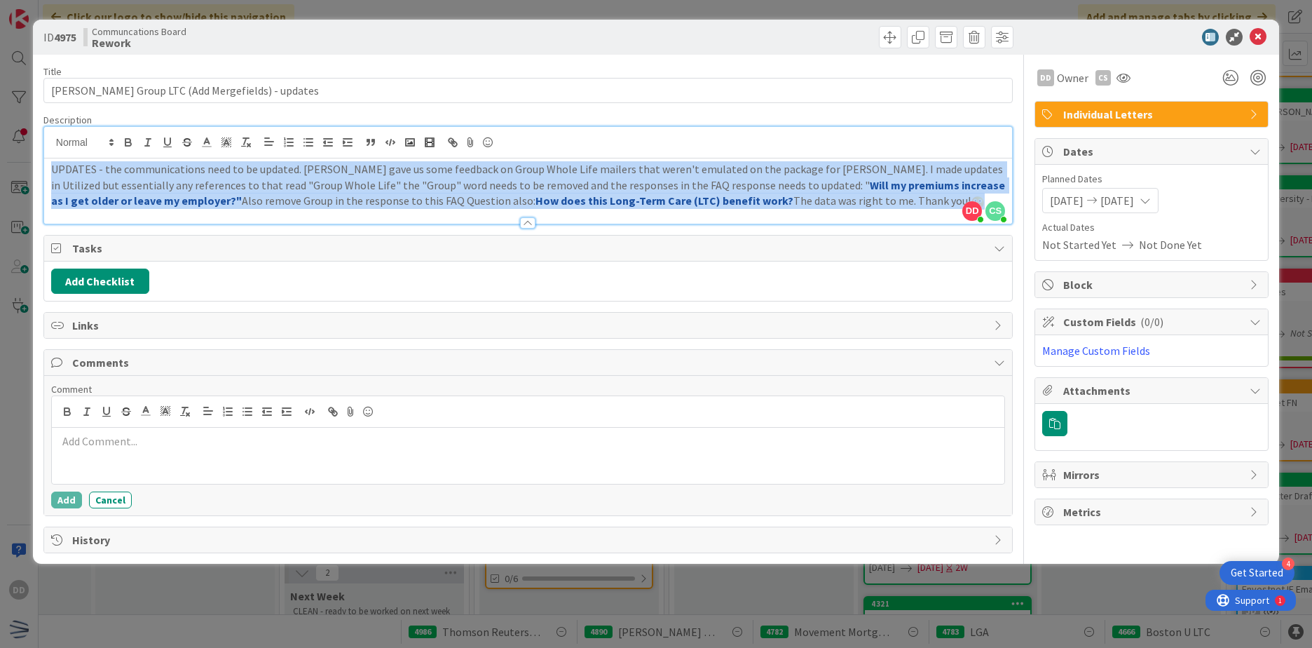
drag, startPoint x: 863, startPoint y: 203, endPoint x: -3, endPoint y: 172, distance: 866.4
click at [0, 172] on html "4 Get Started DD Click our logo to show/hide this navigation Add and manage tab…" at bounding box center [656, 324] width 1312 height 648
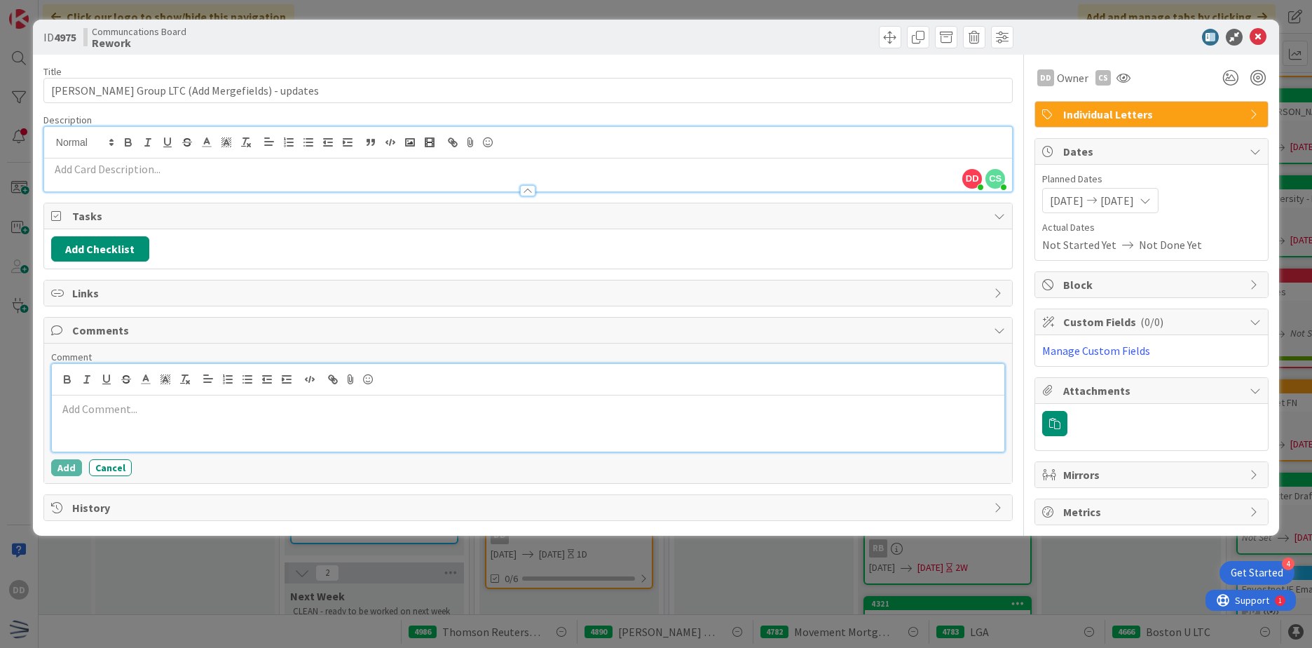
click at [127, 422] on div at bounding box center [528, 423] width 953 height 56
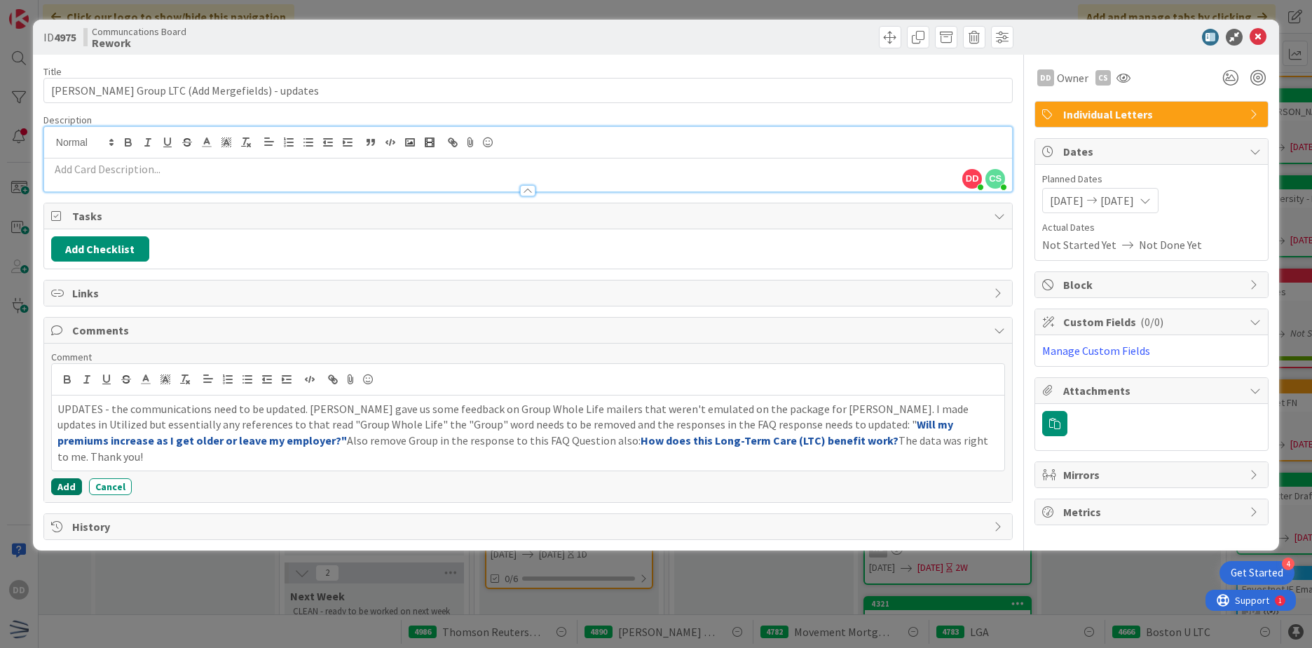
click at [67, 478] on button "Add" at bounding box center [66, 486] width 31 height 17
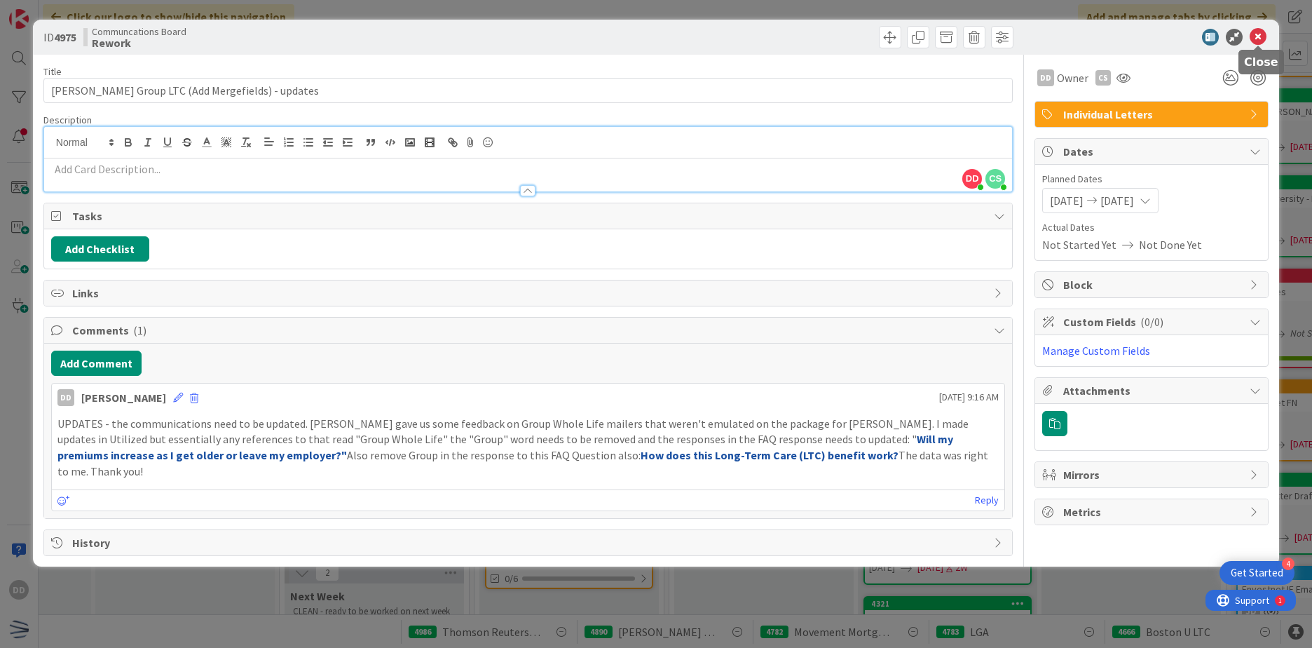
click at [1160, 35] on icon at bounding box center [1258, 37] width 17 height 17
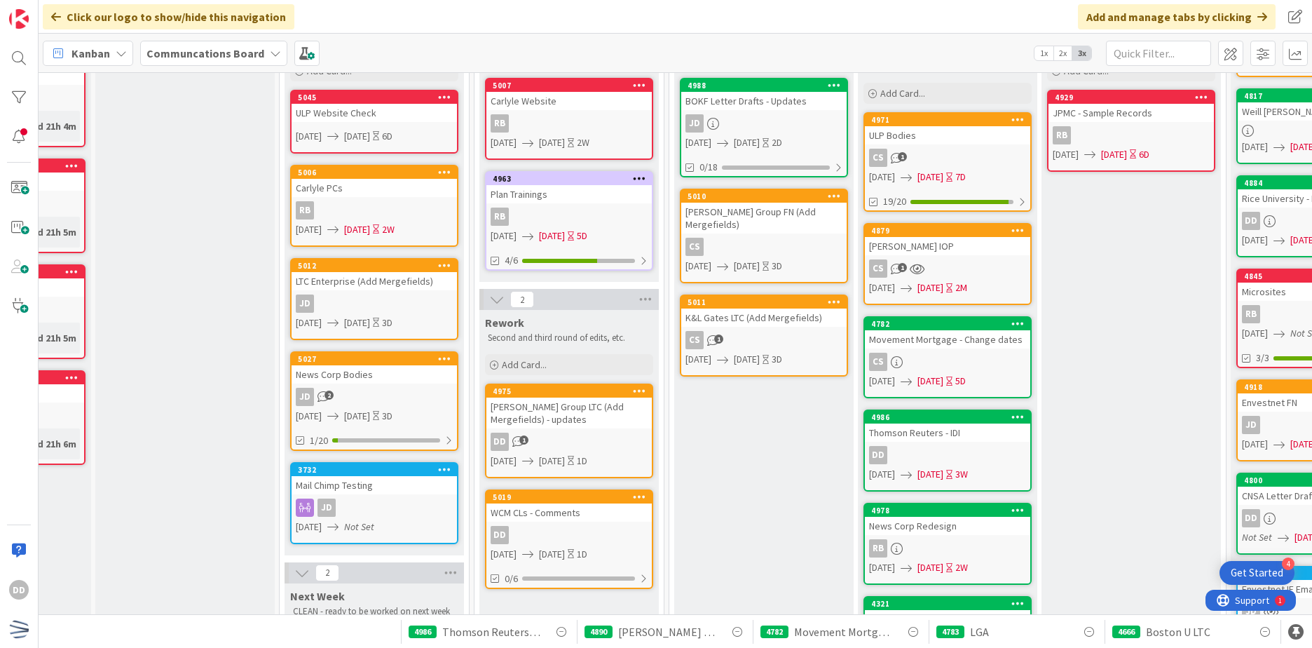
click at [971, 161] on div "CS 1" at bounding box center [947, 158] width 165 height 18
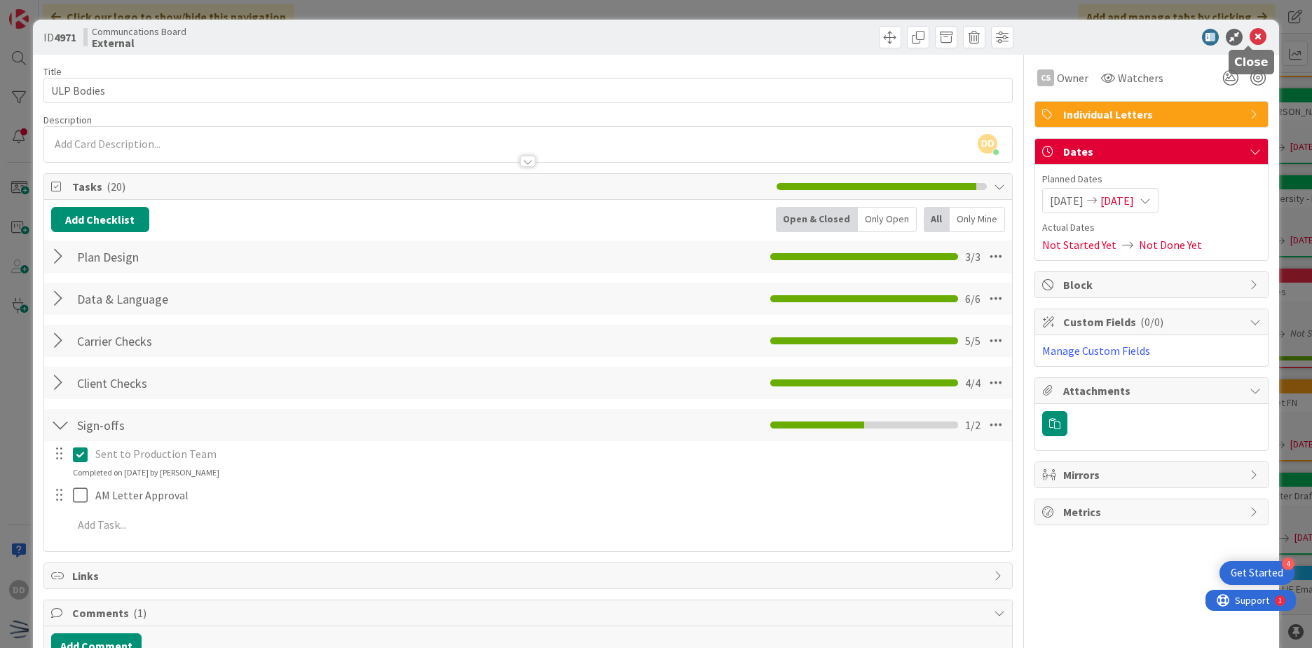
click at [1160, 36] on icon at bounding box center [1258, 37] width 17 height 17
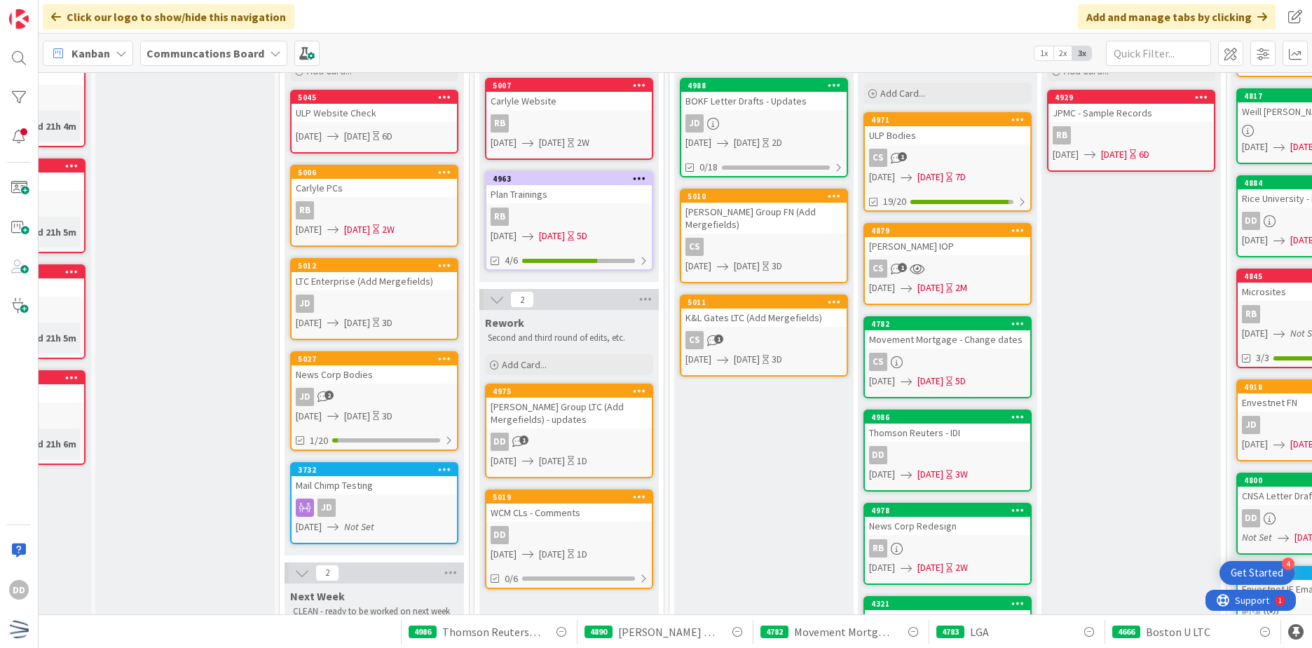
click at [572, 515] on div "WCM CLs - Comments" at bounding box center [569, 512] width 165 height 18
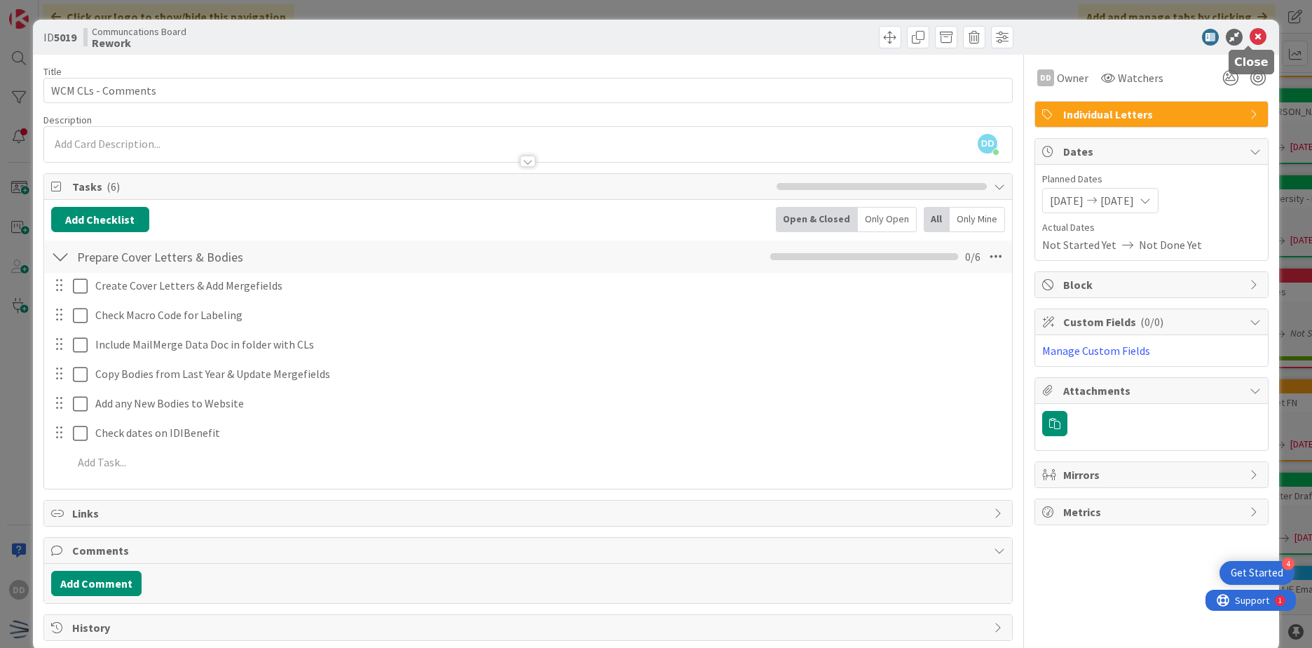
click at [1160, 39] on icon at bounding box center [1258, 37] width 17 height 17
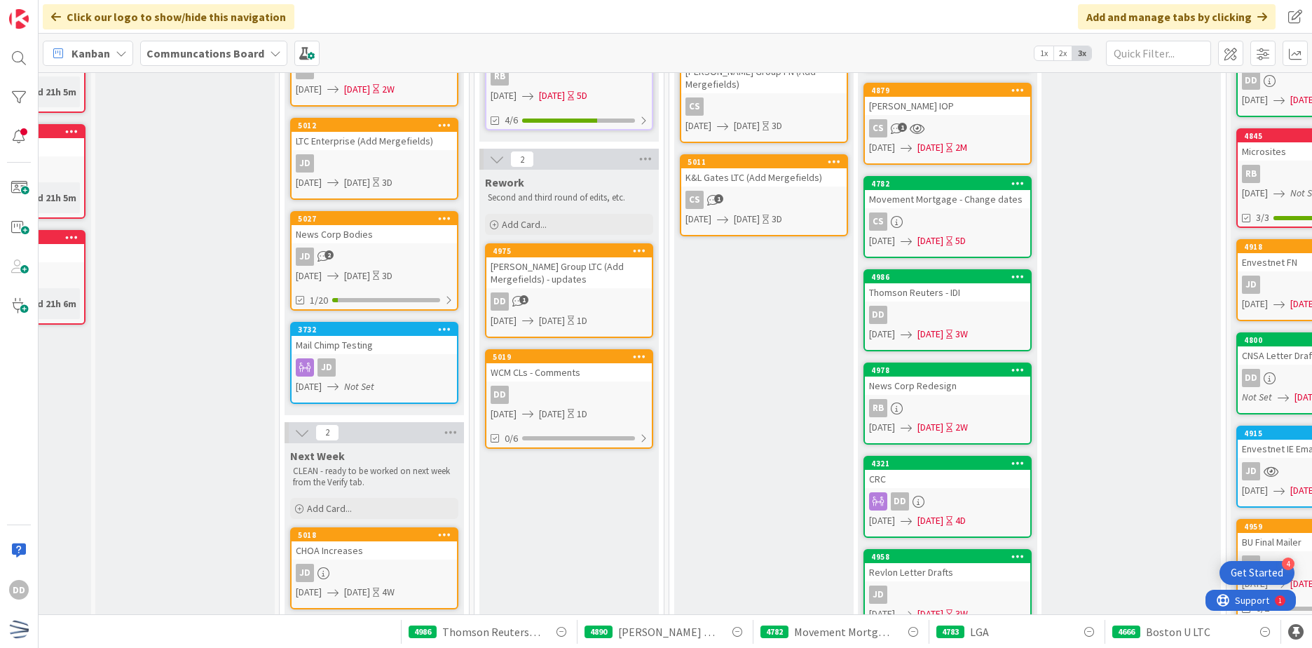
scroll to position [140, 132]
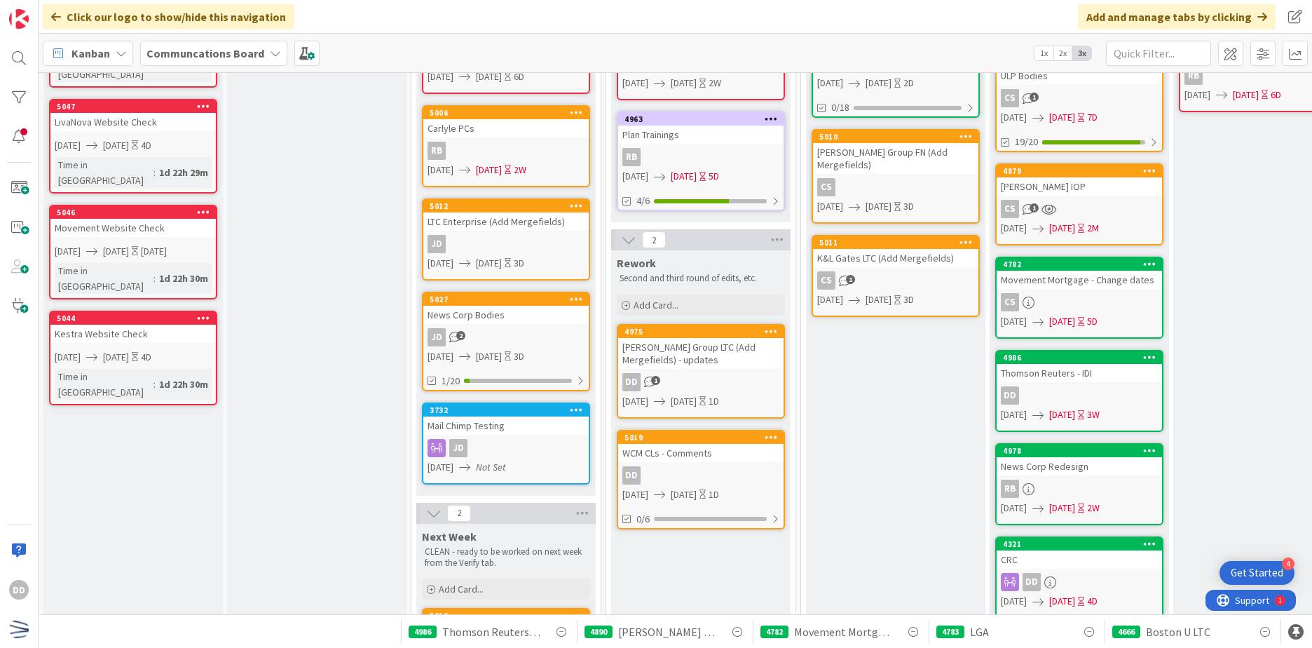
scroll to position [210, 0]
